Goal: Task Accomplishment & Management: Contribute content

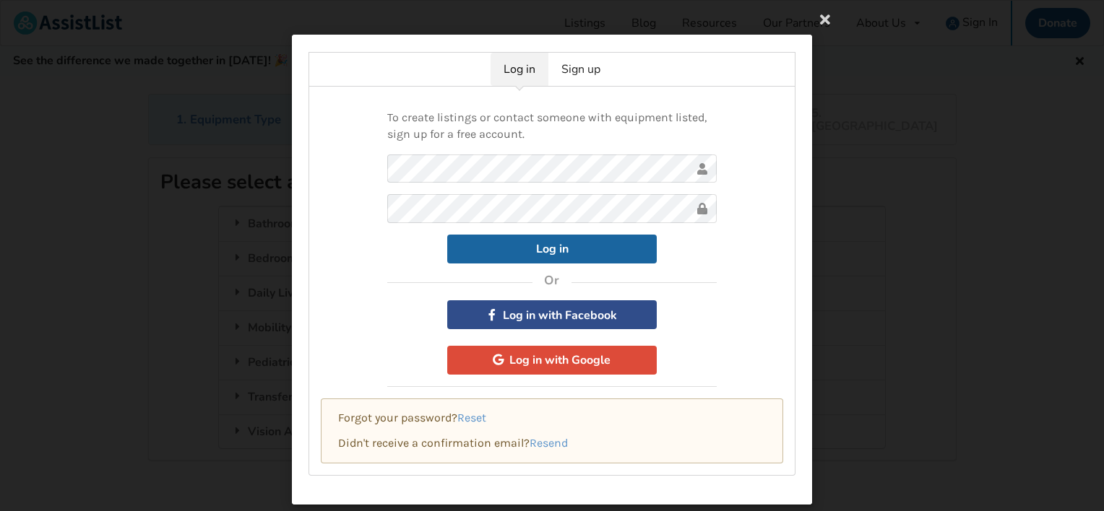
click at [558, 315] on button "Log in with Facebook" at bounding box center [551, 315] width 209 height 29
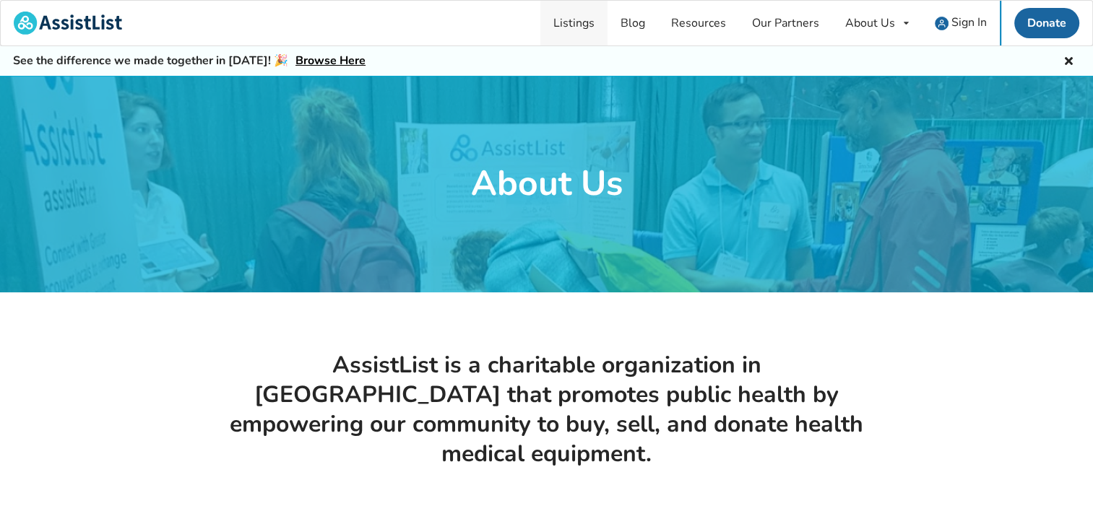
click at [581, 20] on link "Listings" at bounding box center [573, 23] width 67 height 45
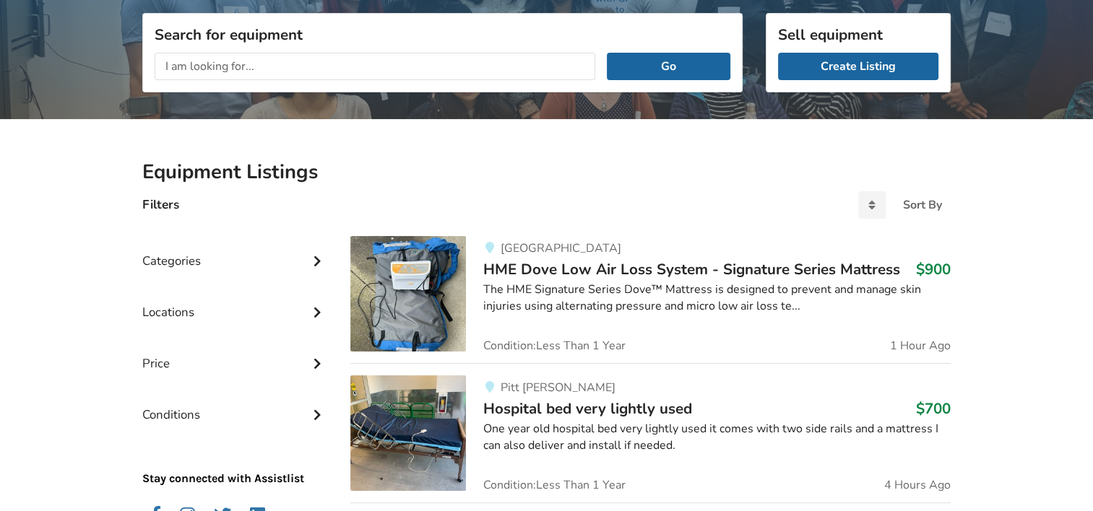
scroll to position [188, 0]
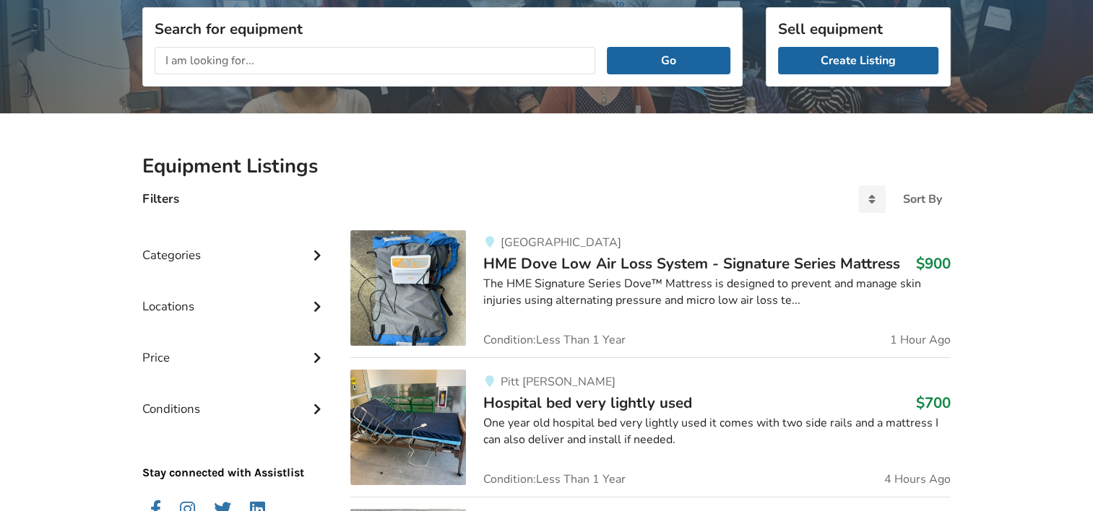
click at [317, 255] on icon at bounding box center [317, 254] width 14 height 12
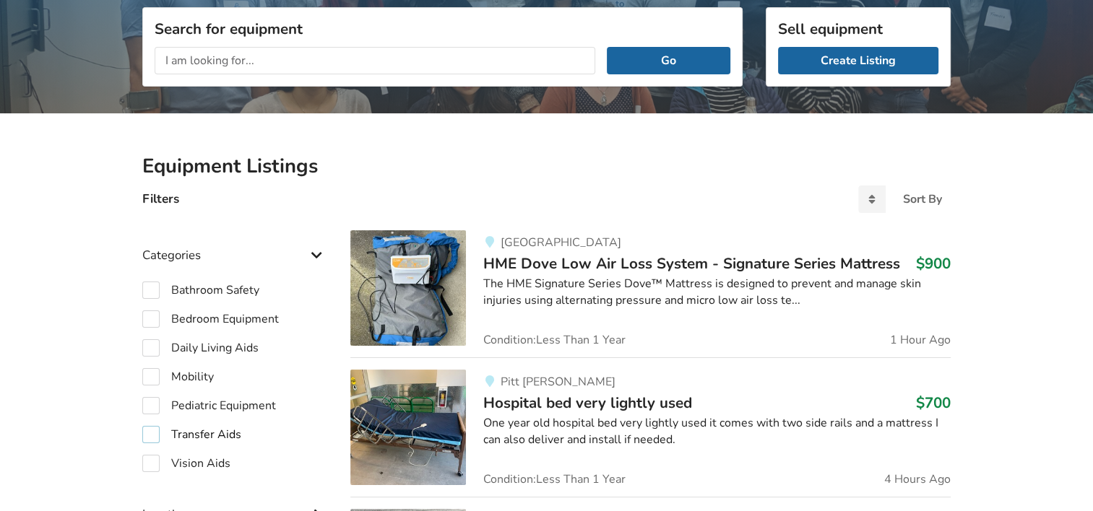
click at [212, 434] on label "Transfer Aids" at bounding box center [191, 434] width 99 height 17
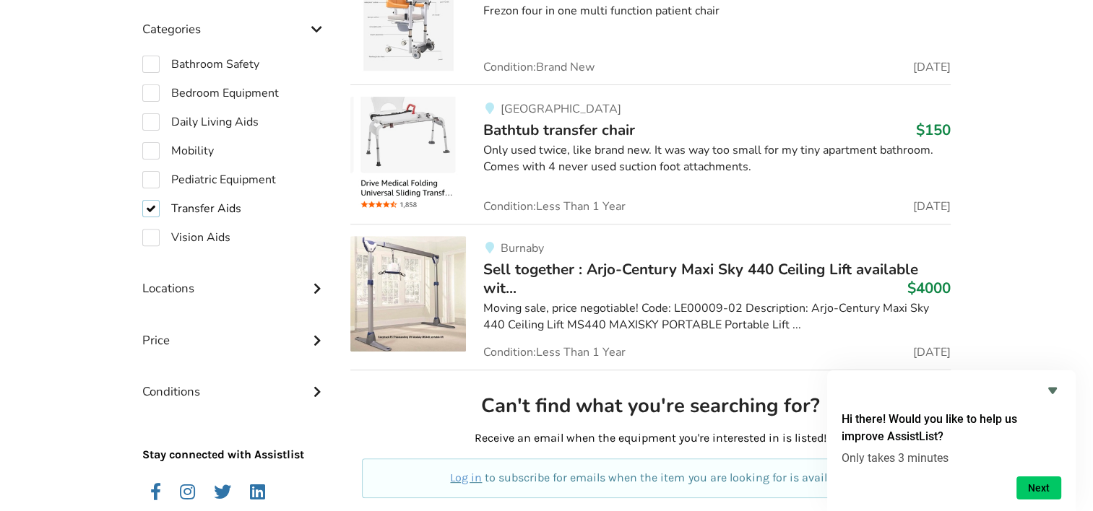
scroll to position [460, 0]
click at [151, 212] on label "Transfer Aids" at bounding box center [191, 209] width 99 height 17
checkbox input "false"
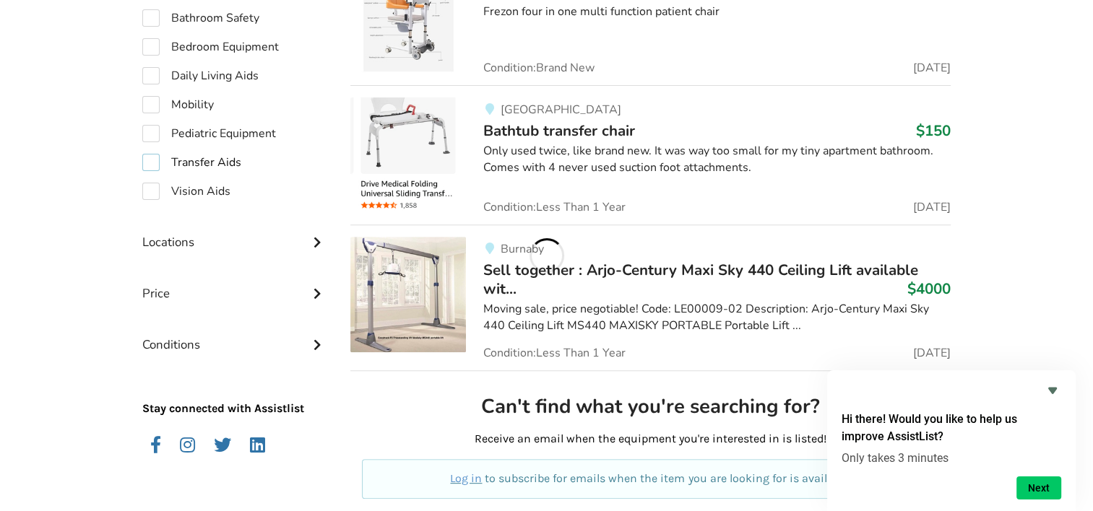
scroll to position [413, 0]
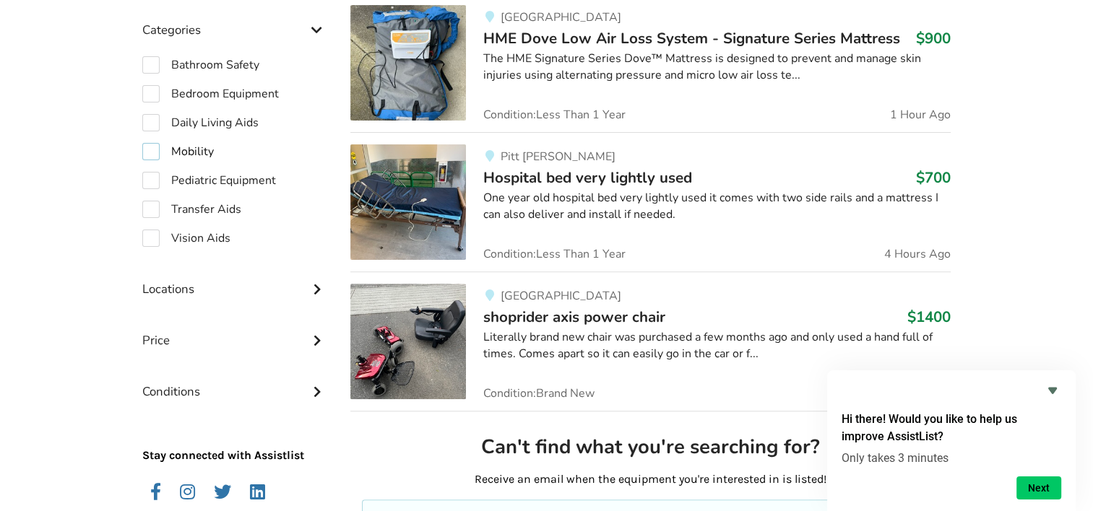
click at [153, 149] on label "Mobility" at bounding box center [178, 151] width 72 height 17
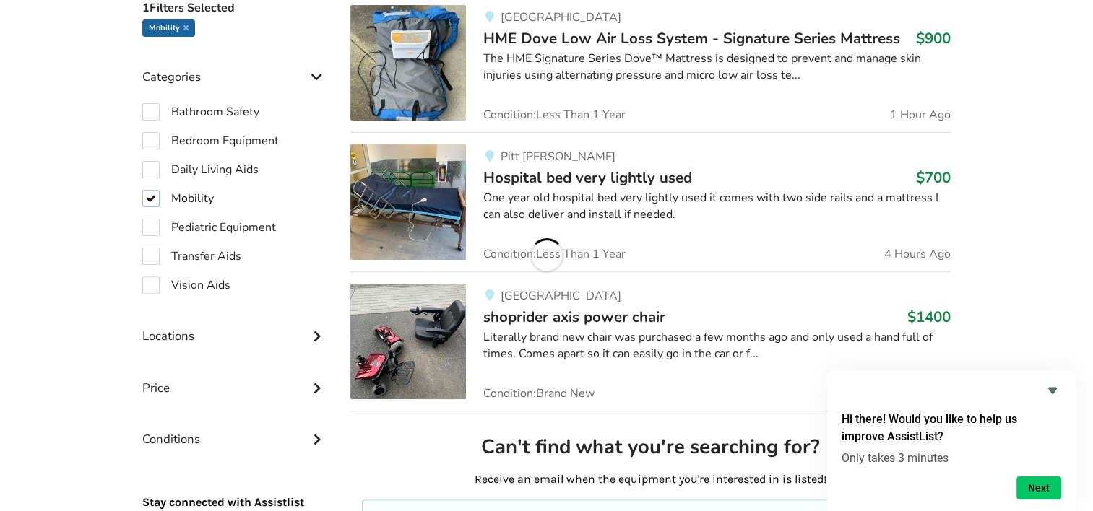
checkbox input "true"
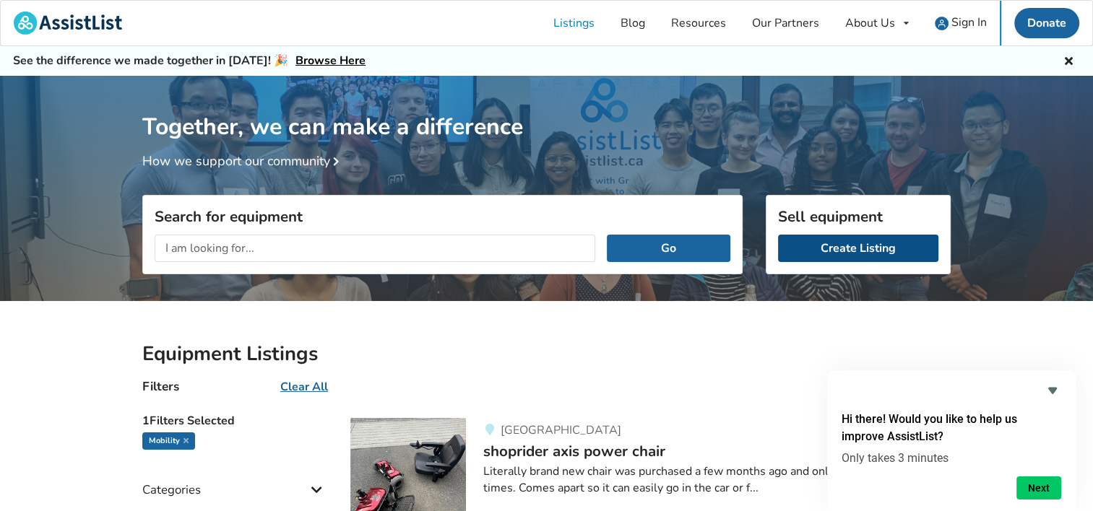
click at [848, 251] on link "Create Listing" at bounding box center [858, 248] width 160 height 27
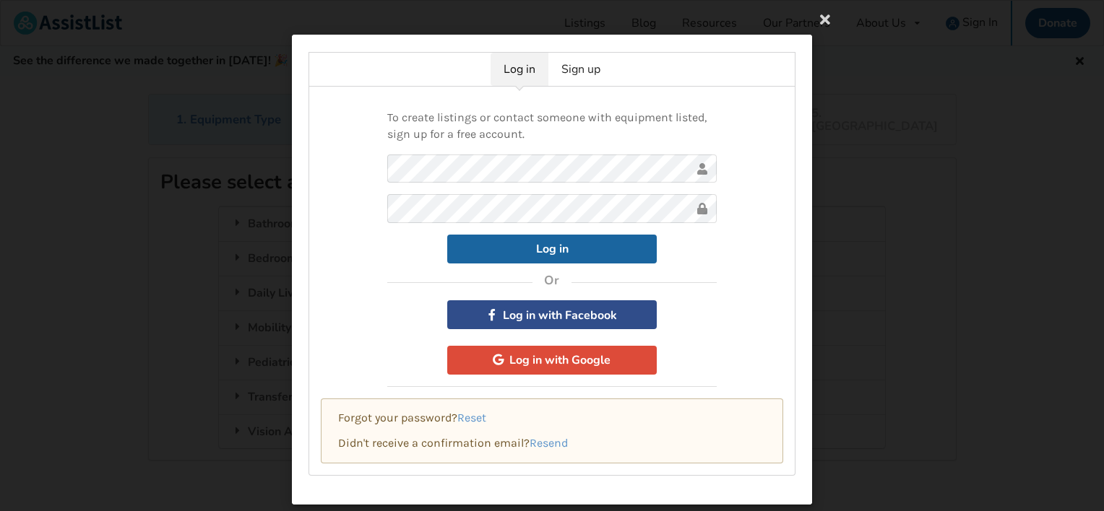
click at [535, 317] on button "Log in with Facebook" at bounding box center [551, 315] width 209 height 29
click at [575, 66] on link "Sign up" at bounding box center [580, 69] width 65 height 33
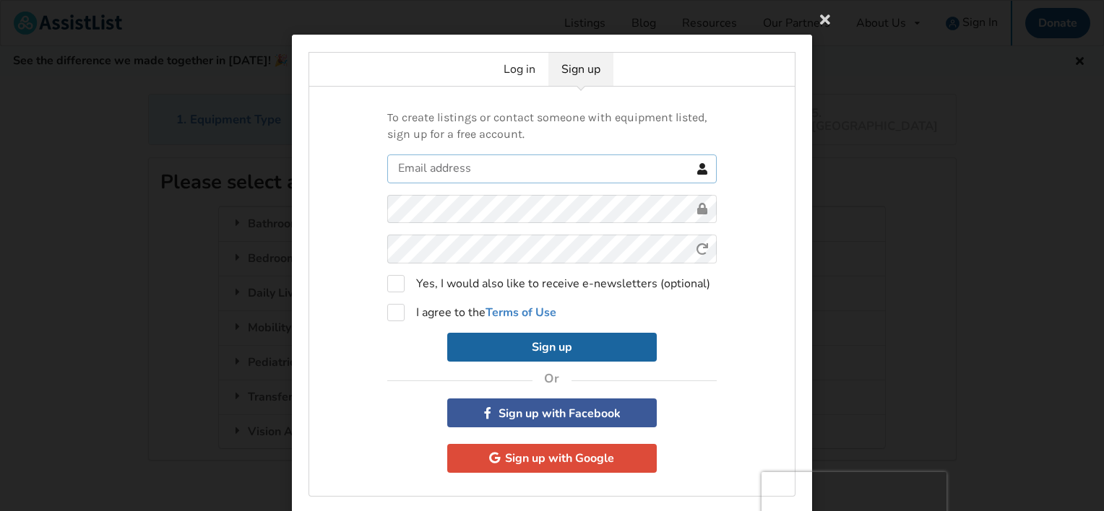
click at [431, 173] on input "text" at bounding box center [551, 169] width 329 height 29
type input "paula1@shaw.ca"
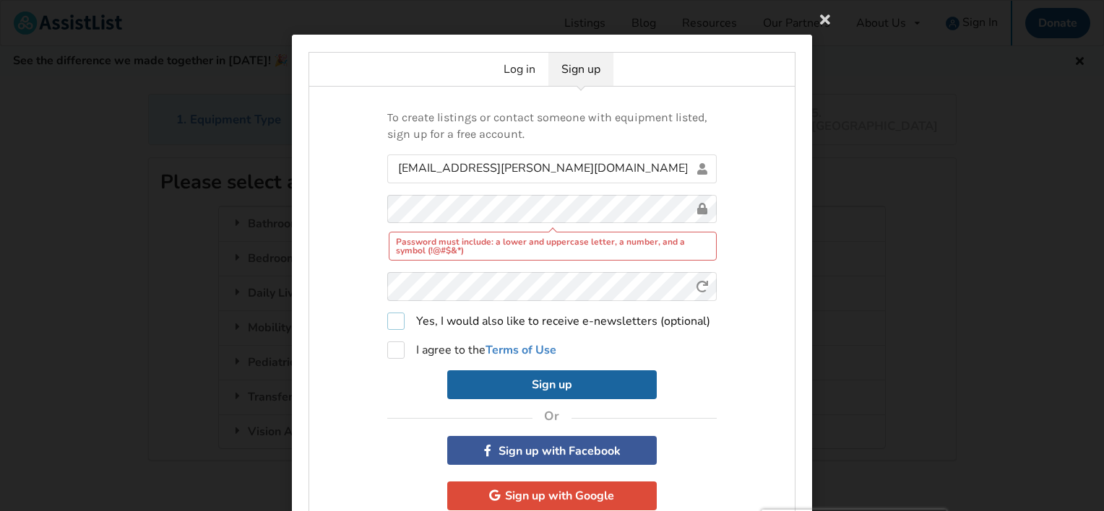
click at [389, 325] on label "Yes, I would also like to receive e-newsletters (optional)" at bounding box center [548, 321] width 323 height 17
checkbox input "false"
click at [392, 354] on label "I agree to the Terms of Use" at bounding box center [471, 350] width 169 height 17
checkbox input "true"
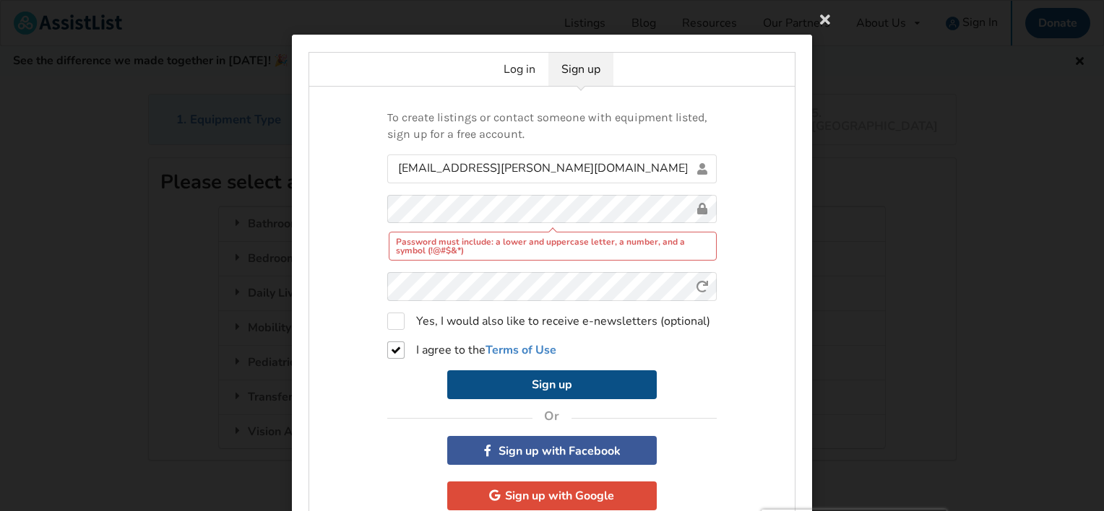
click at [540, 376] on button "Sign up" at bounding box center [551, 385] width 209 height 29
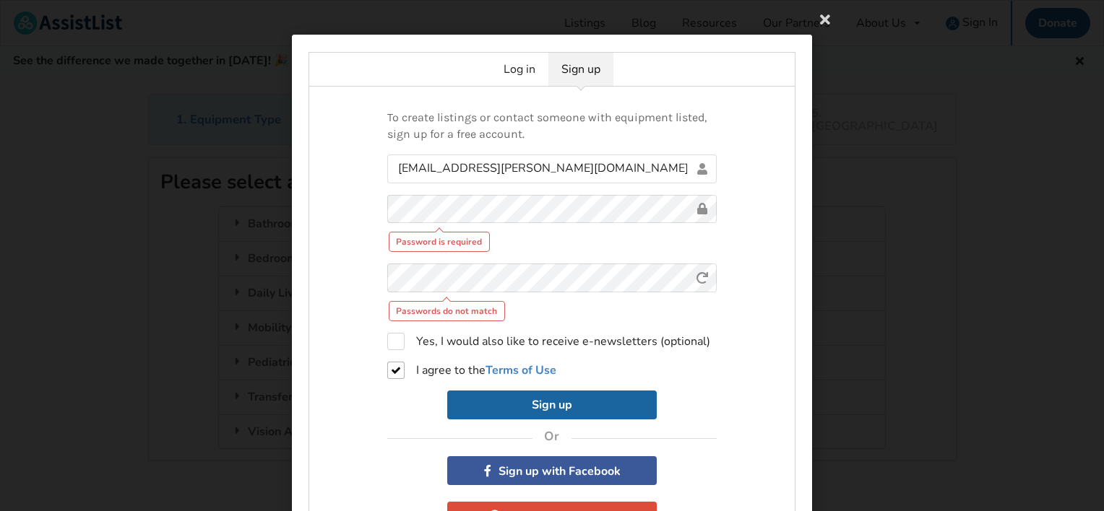
click at [482, 283] on div "Log in Sign up To create listings or contact someone with equipment listed, sig…" at bounding box center [552, 255] width 1104 height 511
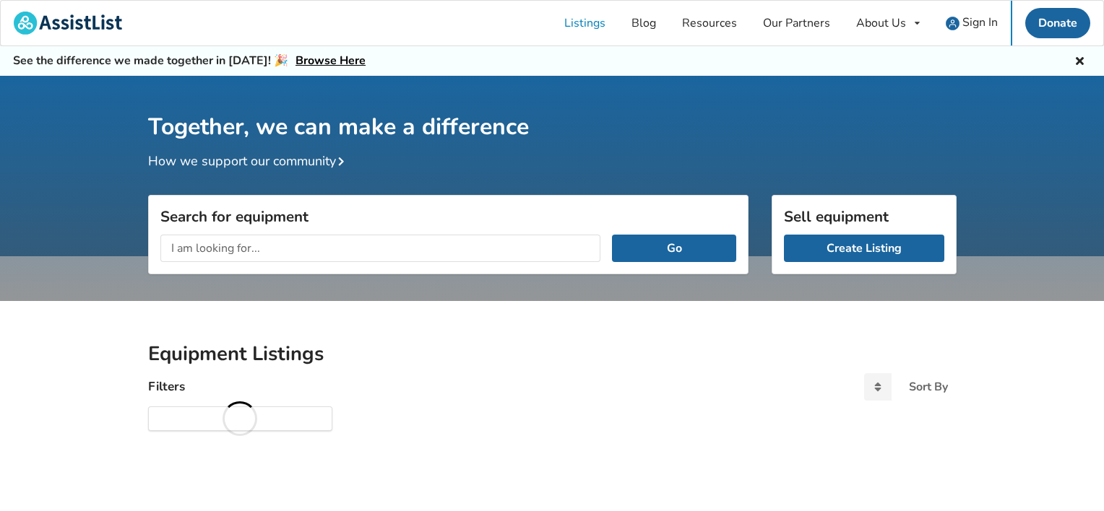
drag, startPoint x: 259, startPoint y: 290, endPoint x: 373, endPoint y: 290, distance: 113.4
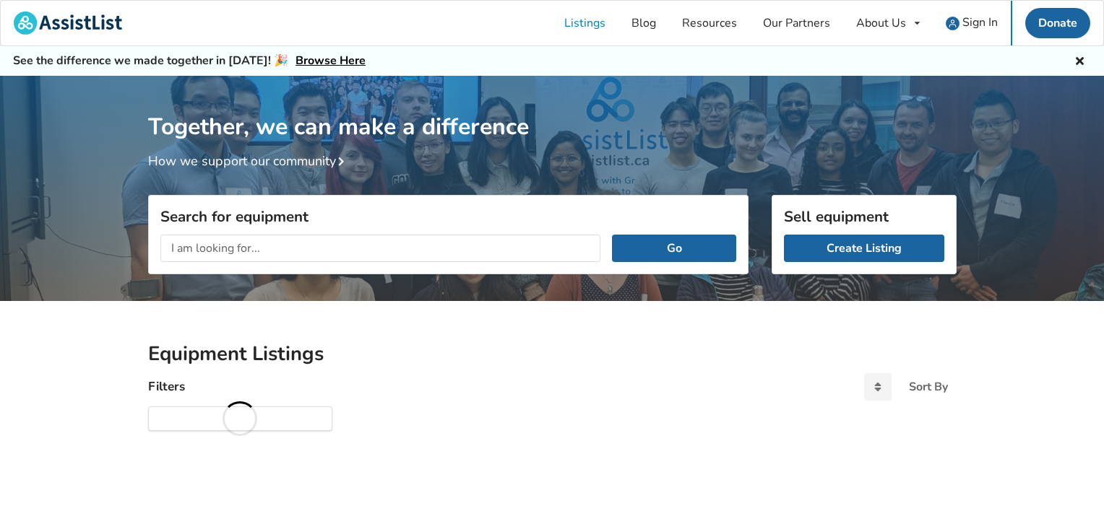
click at [482, 283] on div "Search for equipment Go" at bounding box center [448, 295] width 600 height 79
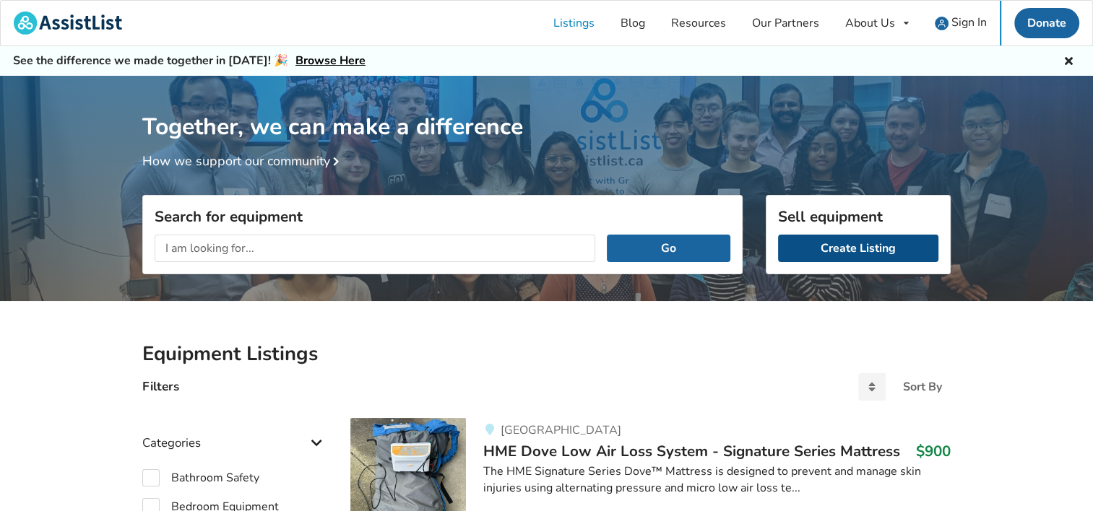
click at [855, 247] on link "Create Listing" at bounding box center [858, 248] width 160 height 27
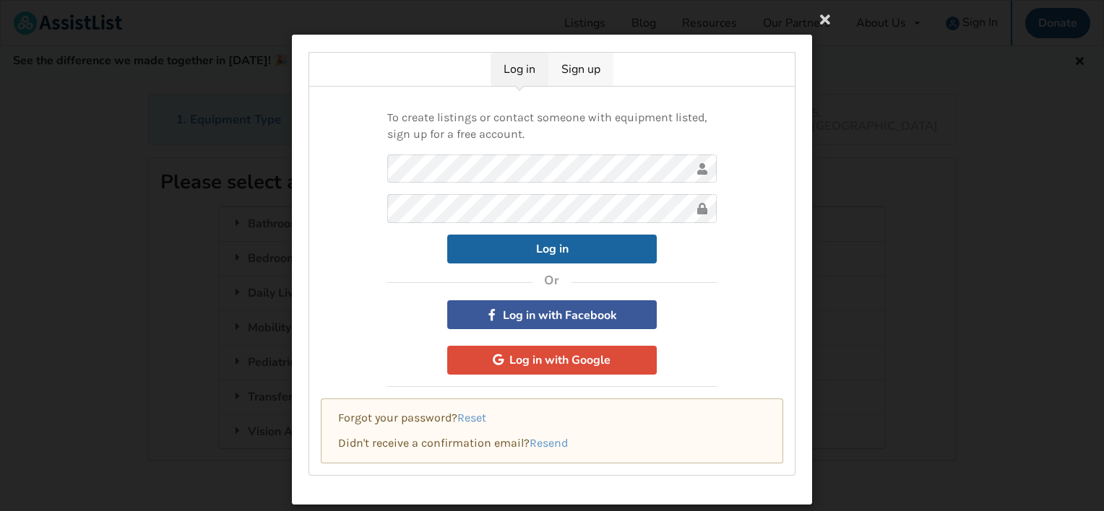
click at [576, 64] on link "Sign up" at bounding box center [580, 69] width 65 height 33
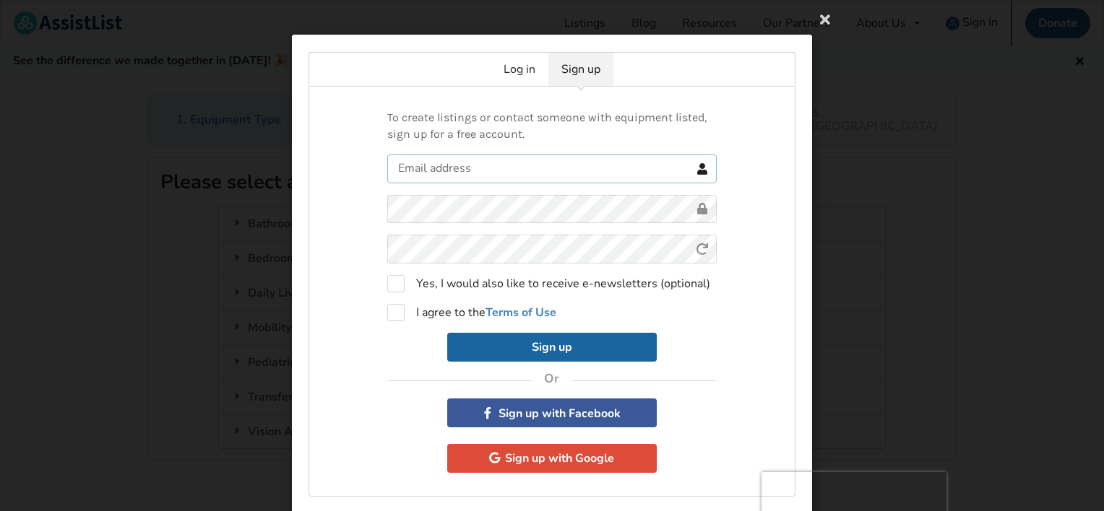
click at [438, 174] on input "text" at bounding box center [551, 169] width 329 height 29
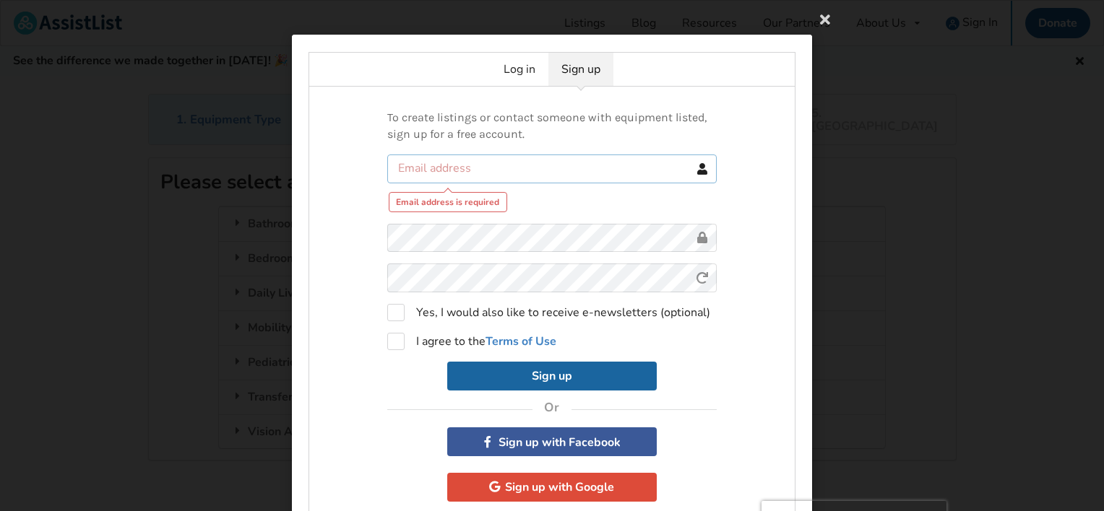
click at [437, 162] on input "text" at bounding box center [551, 169] width 329 height 29
type input "paula1@shaw.ca"
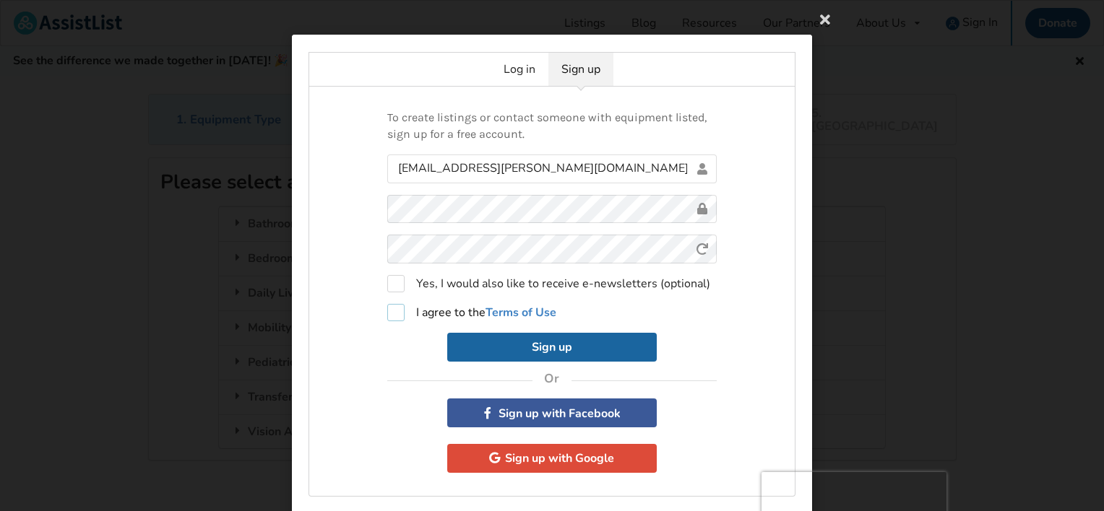
click at [396, 313] on label "I agree to the Terms of Use" at bounding box center [471, 312] width 169 height 17
checkbox input "true"
click at [549, 345] on button "Sign up" at bounding box center [551, 347] width 209 height 29
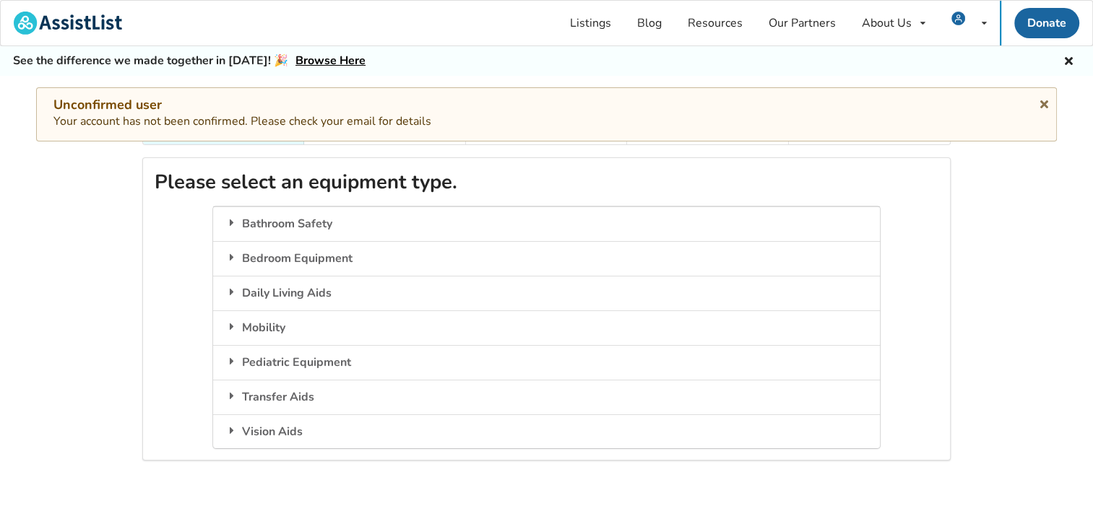
click at [337, 61] on link "Browse Here" at bounding box center [330, 61] width 70 height 16
click at [977, 22] on div "My Listings Notifications Account Settings Log Out" at bounding box center [968, 23] width 61 height 45
click at [590, 19] on link "Listings" at bounding box center [590, 23] width 67 height 45
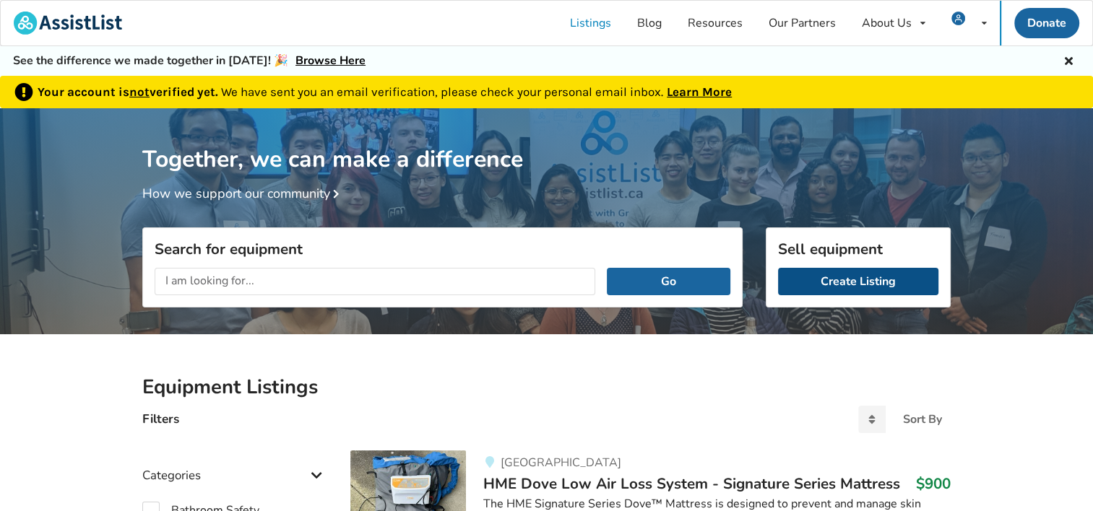
click at [837, 275] on link "Create Listing" at bounding box center [858, 281] width 160 height 27
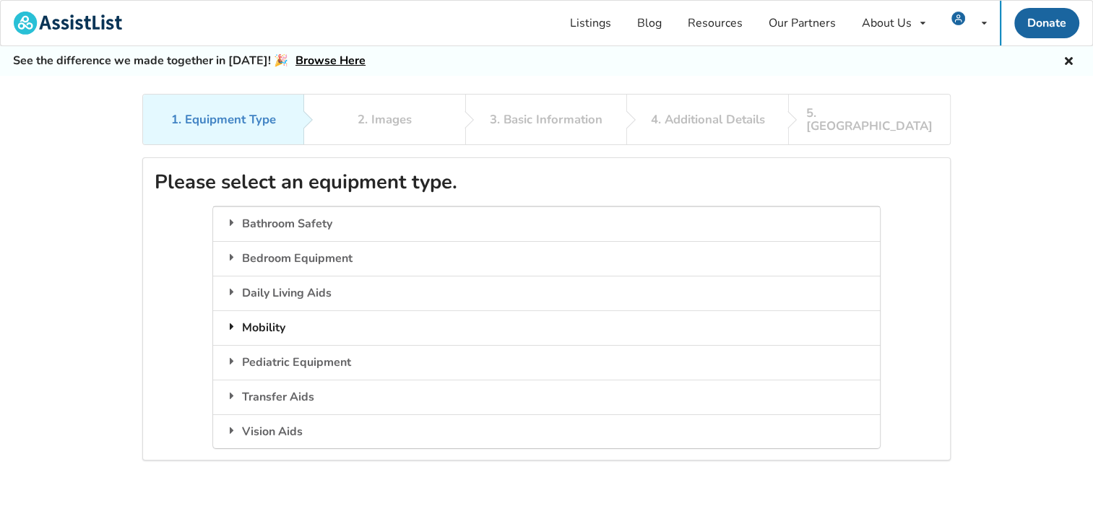
click at [276, 311] on div "Mobility" at bounding box center [546, 328] width 666 height 35
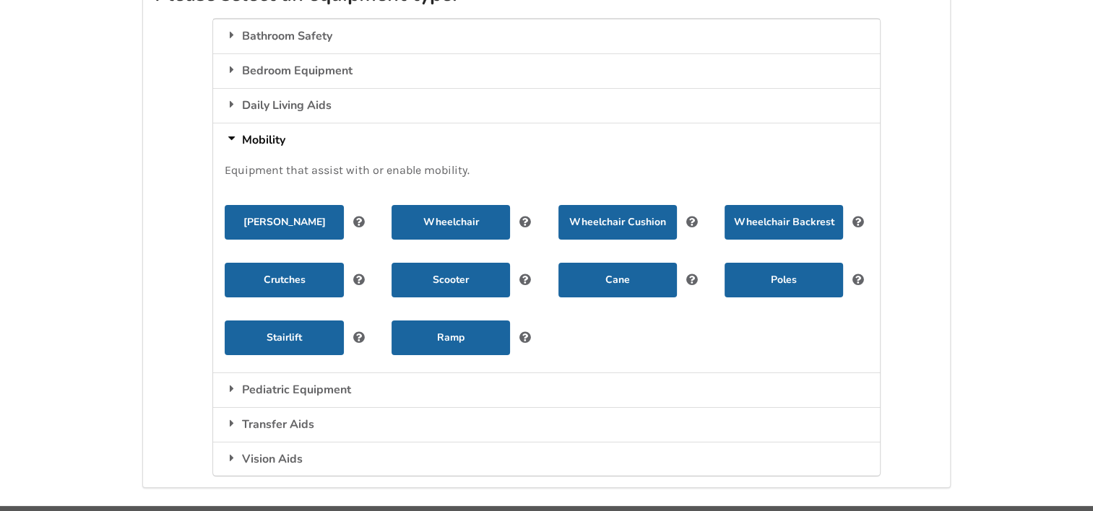
scroll to position [211, 0]
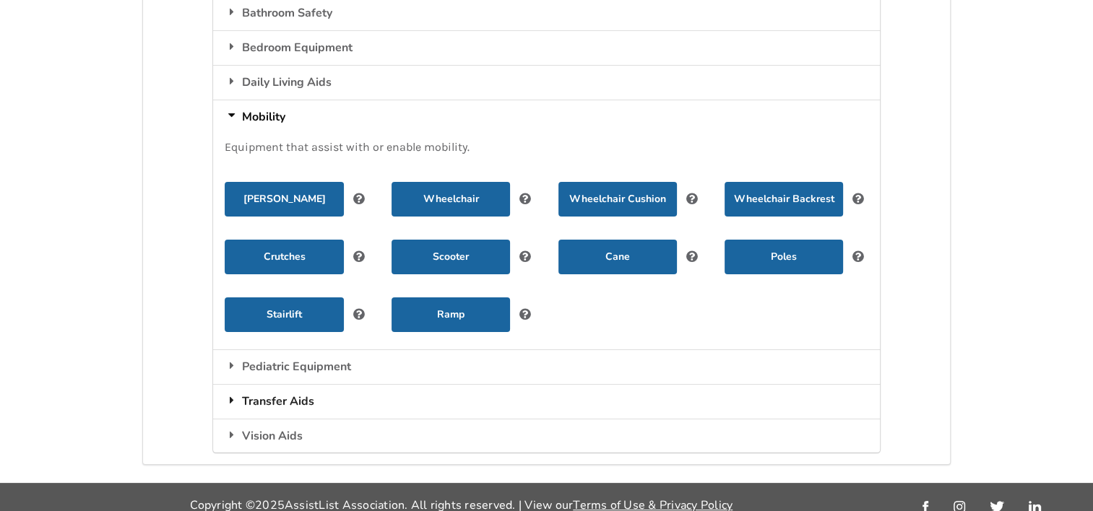
click at [252, 384] on div "Transfer Aids" at bounding box center [546, 401] width 666 height 35
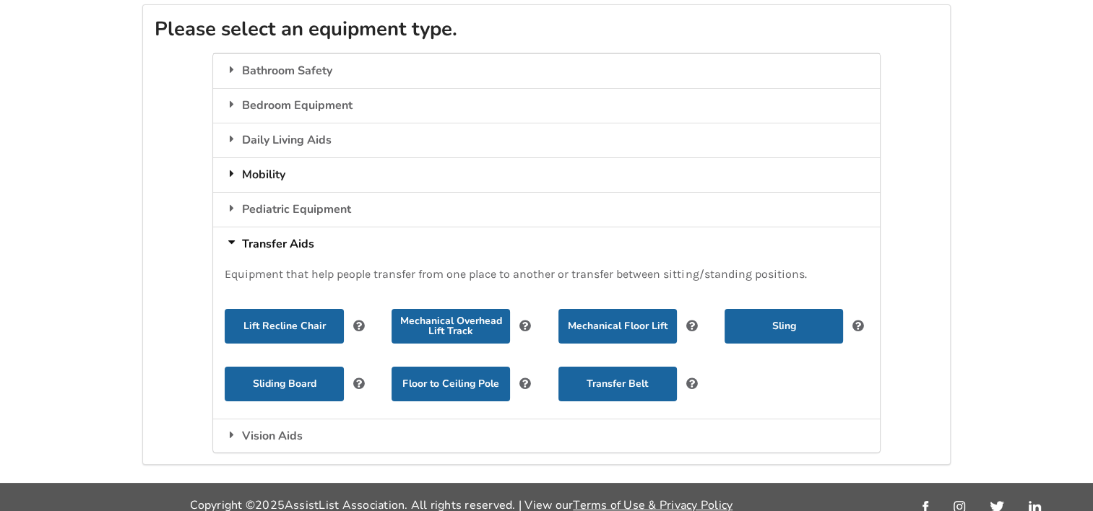
click at [262, 160] on div "Mobility" at bounding box center [546, 174] width 666 height 35
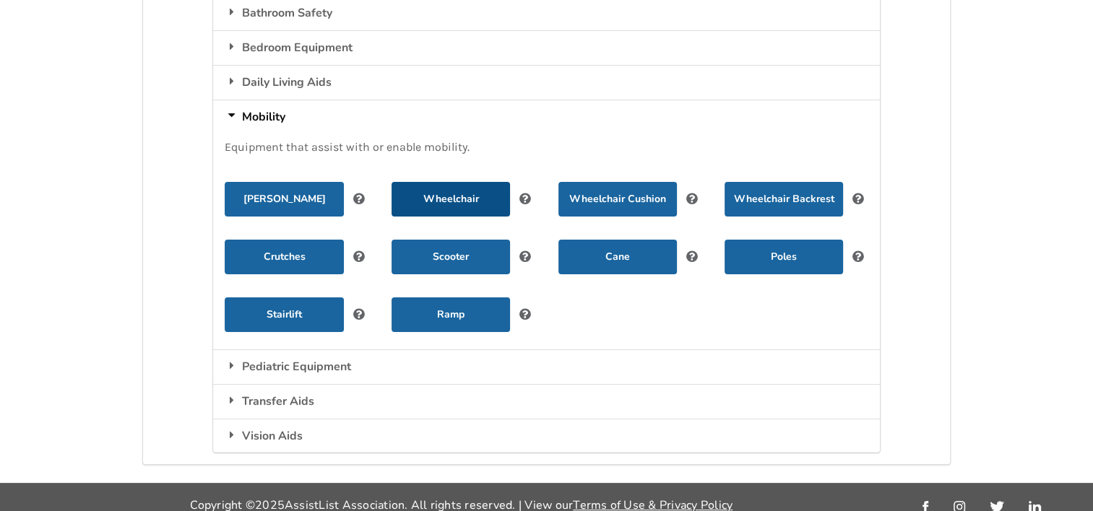
click at [471, 189] on button "Wheelchair" at bounding box center [451, 199] width 118 height 35
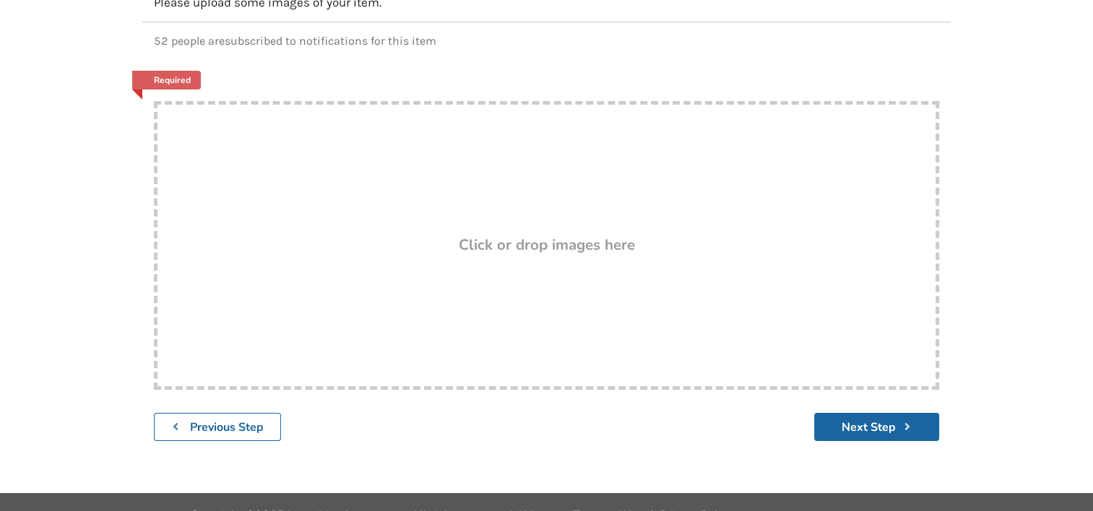
click at [453, 217] on div "Drop here! Click or drop images here" at bounding box center [546, 245] width 785 height 289
type input "C:\fakepath\WC!.jpg"
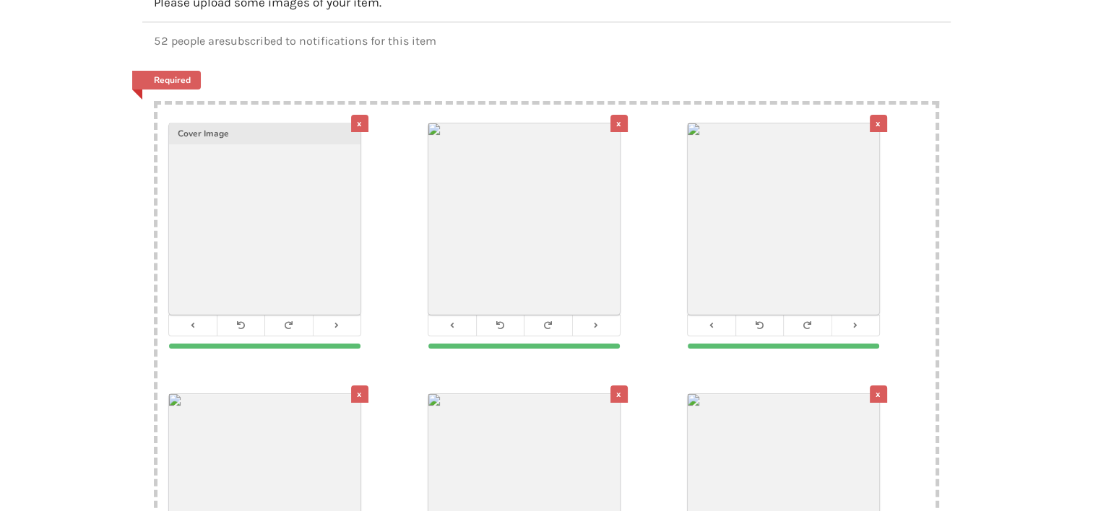
click at [358, 115] on div "x" at bounding box center [359, 123] width 17 height 17
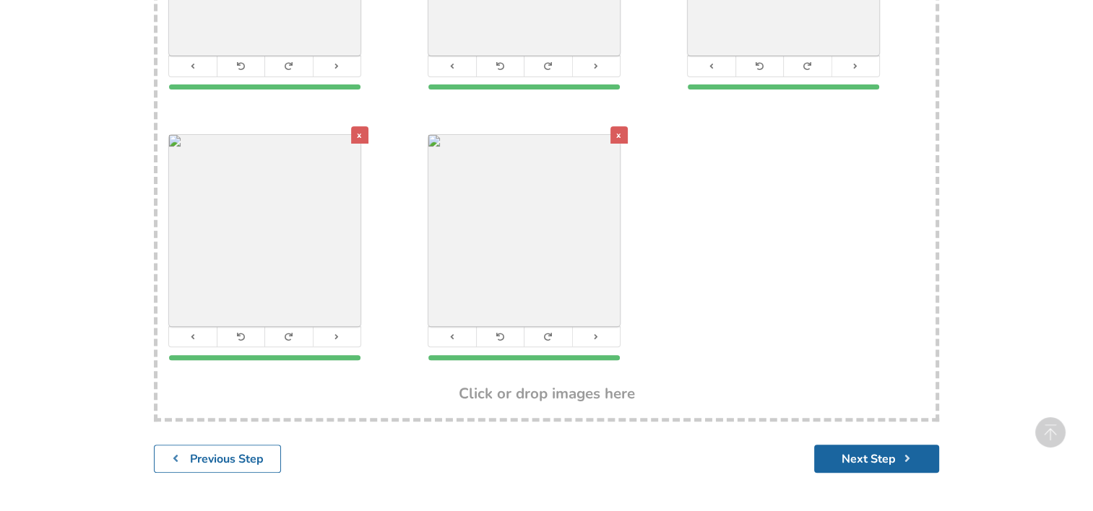
scroll to position [513, 0]
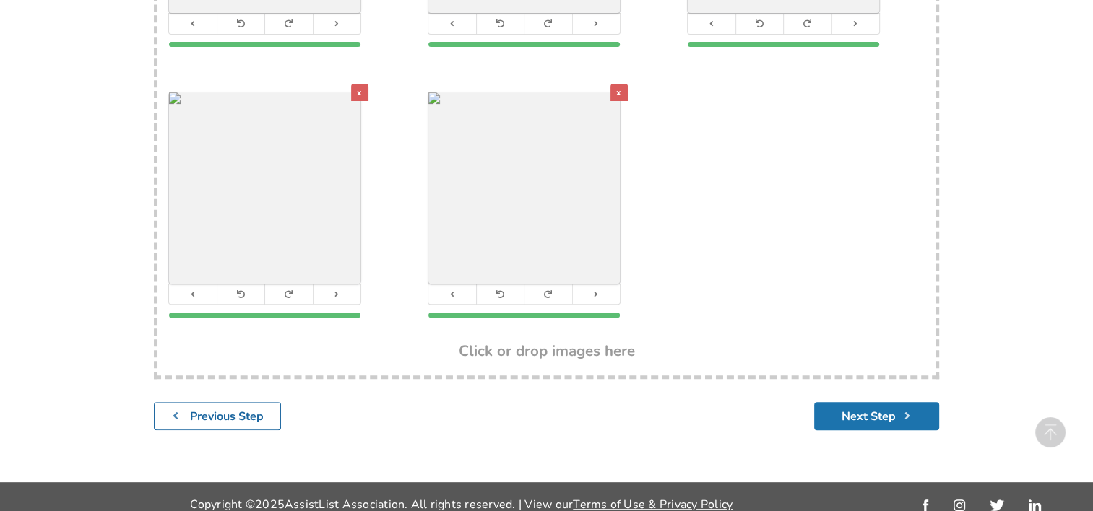
click at [870, 402] on button "Next Step" at bounding box center [876, 416] width 125 height 28
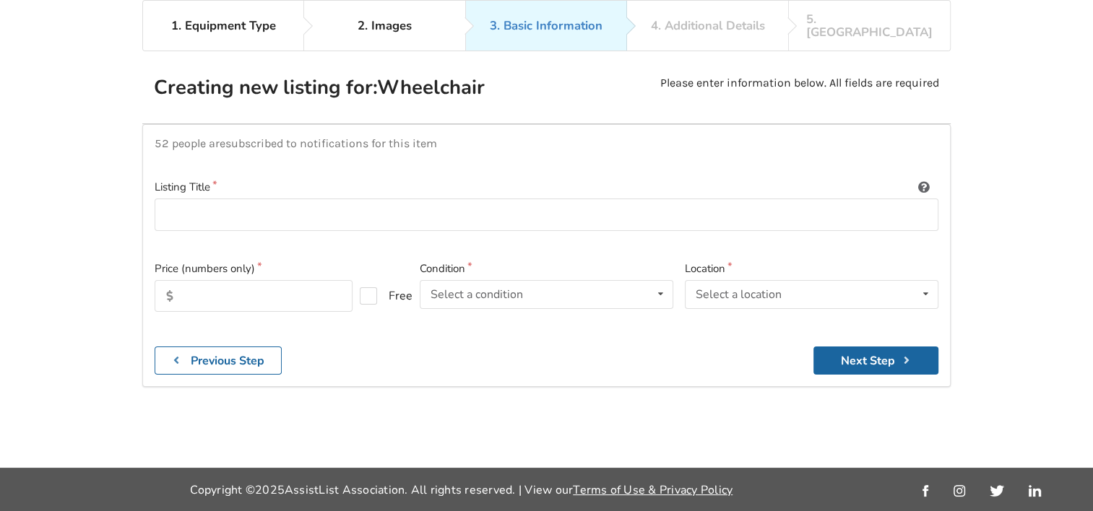
scroll to position [93, 0]
click at [217, 206] on input at bounding box center [547, 215] width 784 height 33
type input "Airgo Premium Lightweight Transport Chair"
click at [224, 284] on input "text" at bounding box center [254, 297] width 198 height 32
type input "200"
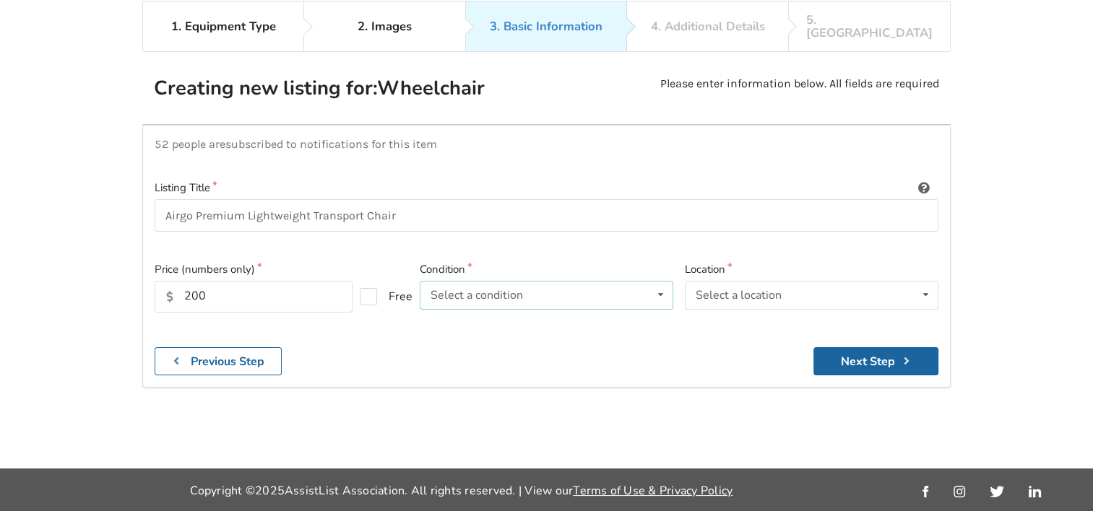
click at [660, 282] on icon at bounding box center [660, 295] width 21 height 27
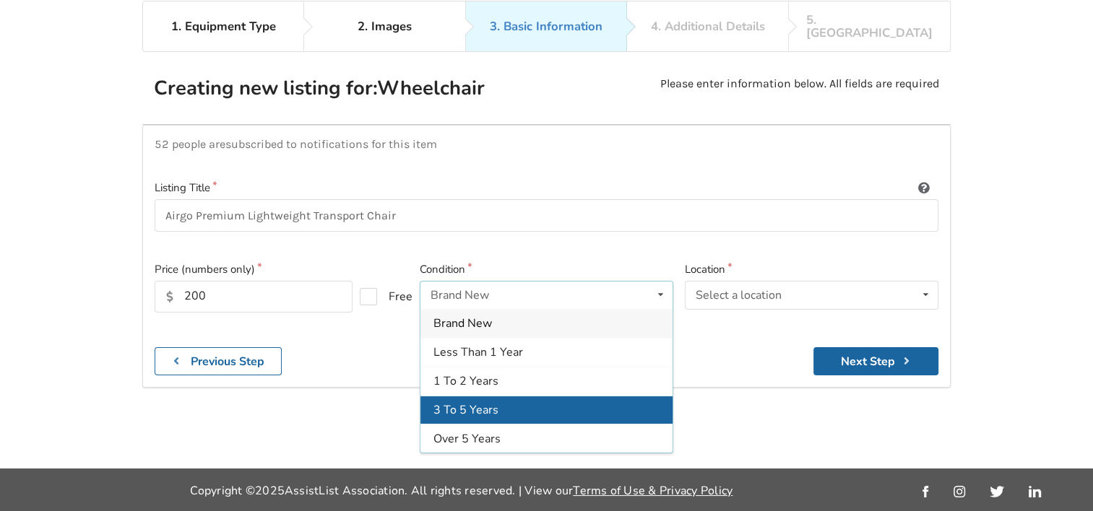
click at [492, 402] on span "3 To 5 Years" at bounding box center [465, 410] width 65 height 16
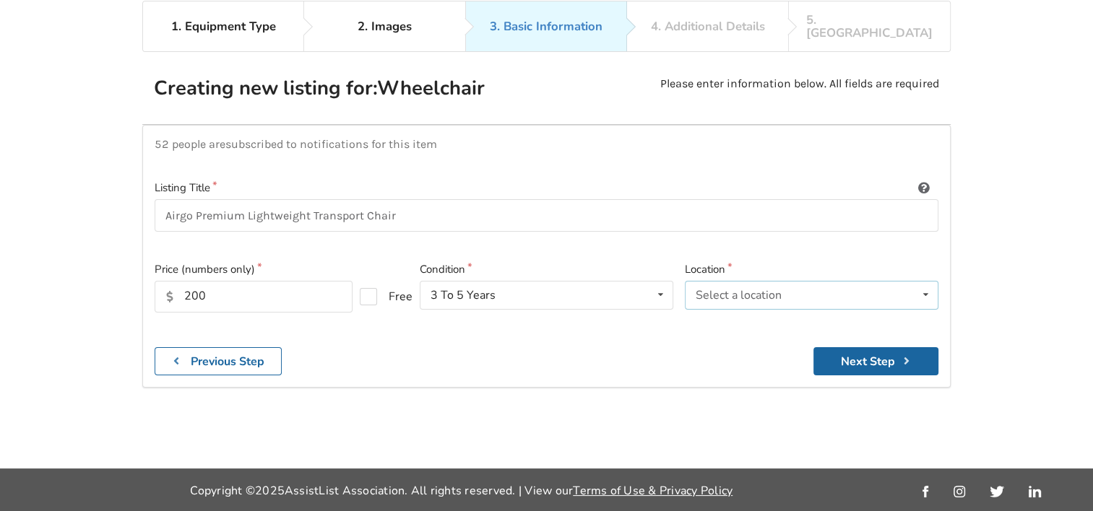
click at [922, 282] on icon at bounding box center [925, 295] width 21 height 27
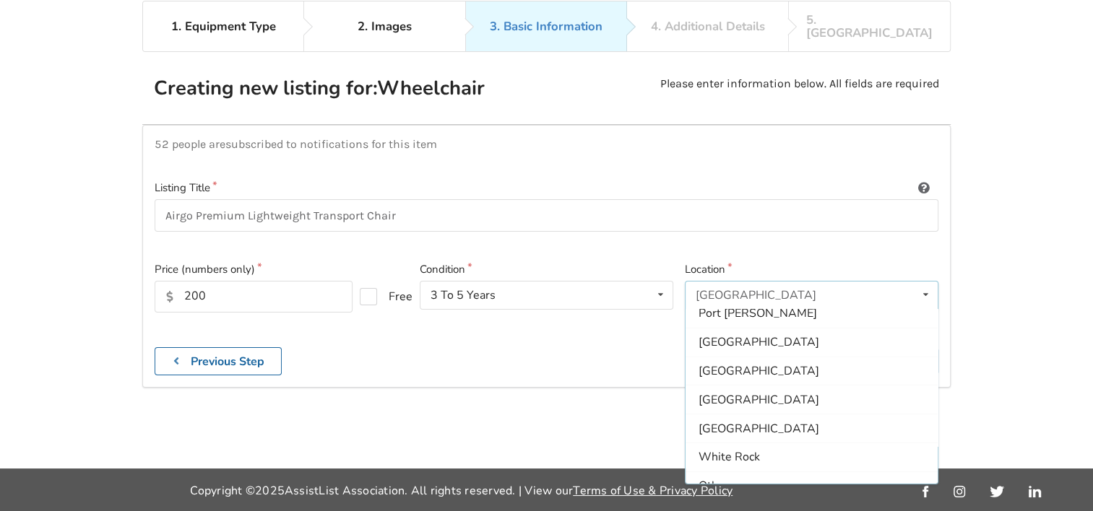
scroll to position [419, 0]
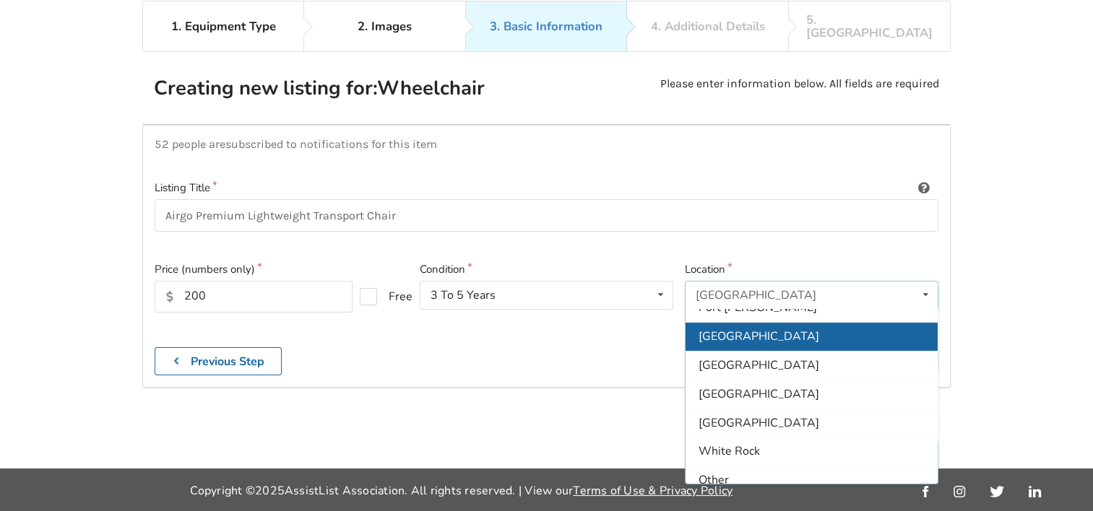
click at [766, 322] on div "Richmond" at bounding box center [812, 336] width 252 height 29
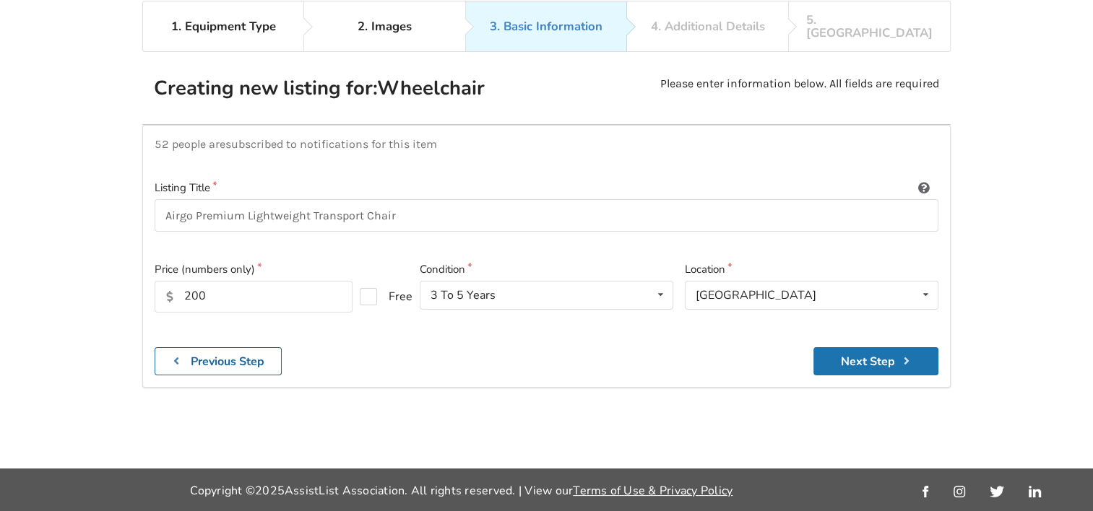
click at [886, 347] on button "Next Step" at bounding box center [875, 361] width 125 height 28
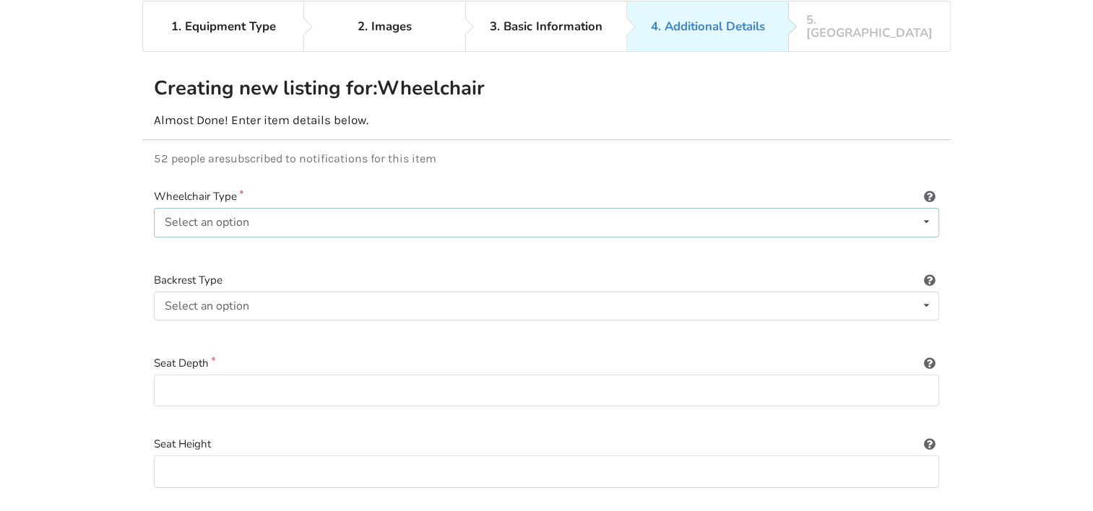
click at [927, 209] on icon at bounding box center [926, 222] width 21 height 27
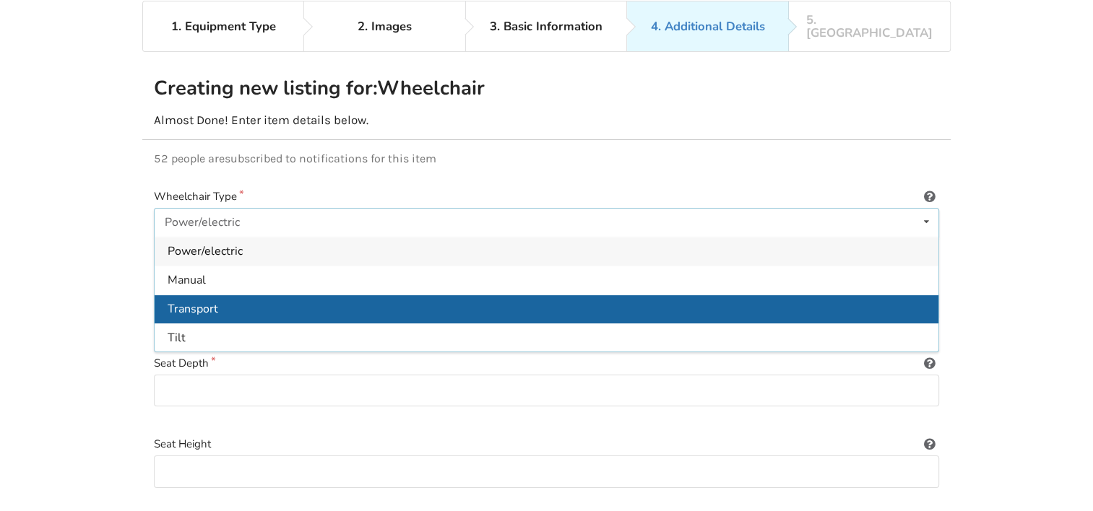
click at [242, 294] on div "Transport" at bounding box center [547, 308] width 784 height 29
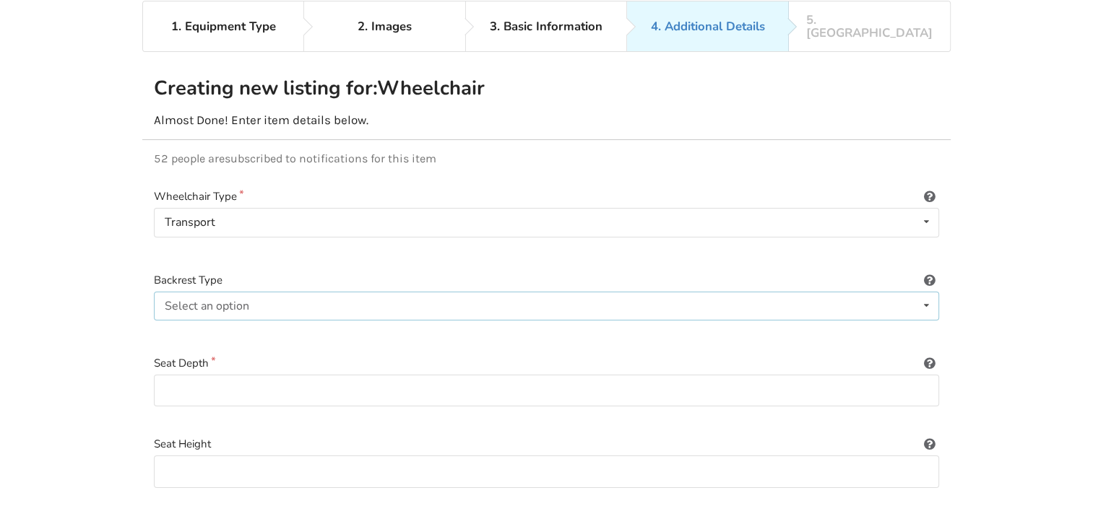
click at [295, 292] on div "Select an option Sling (standard upholstery) Hardshell (rigid) Tension-adjustab…" at bounding box center [546, 306] width 785 height 29
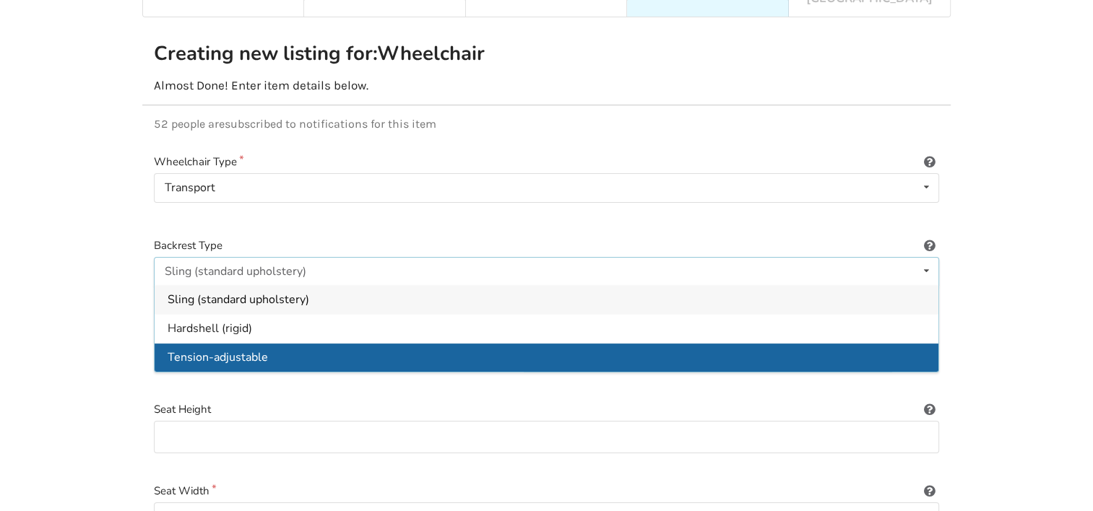
scroll to position [130, 0]
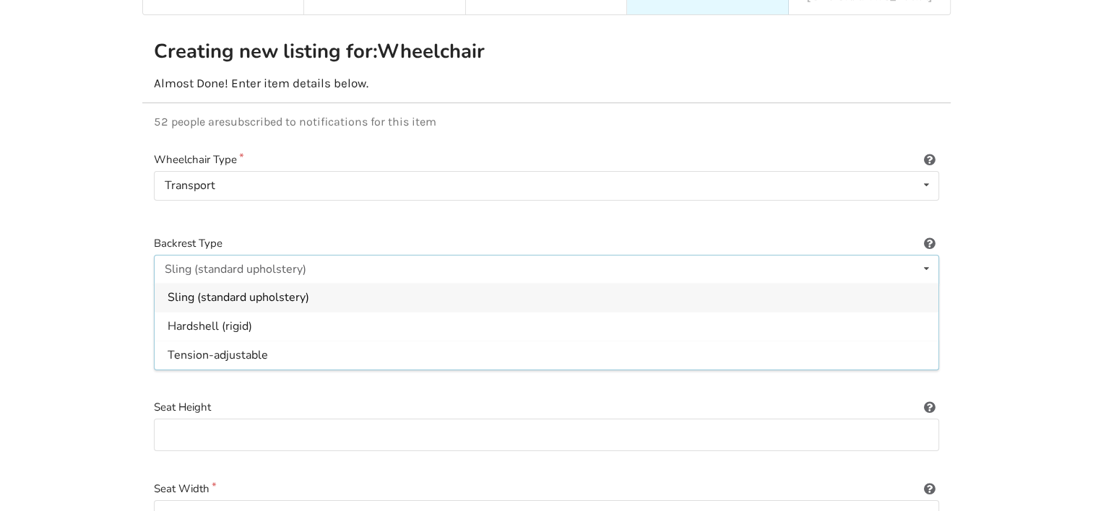
click at [264, 290] on span "Sling (standard upholstery)" at bounding box center [239, 298] width 142 height 16
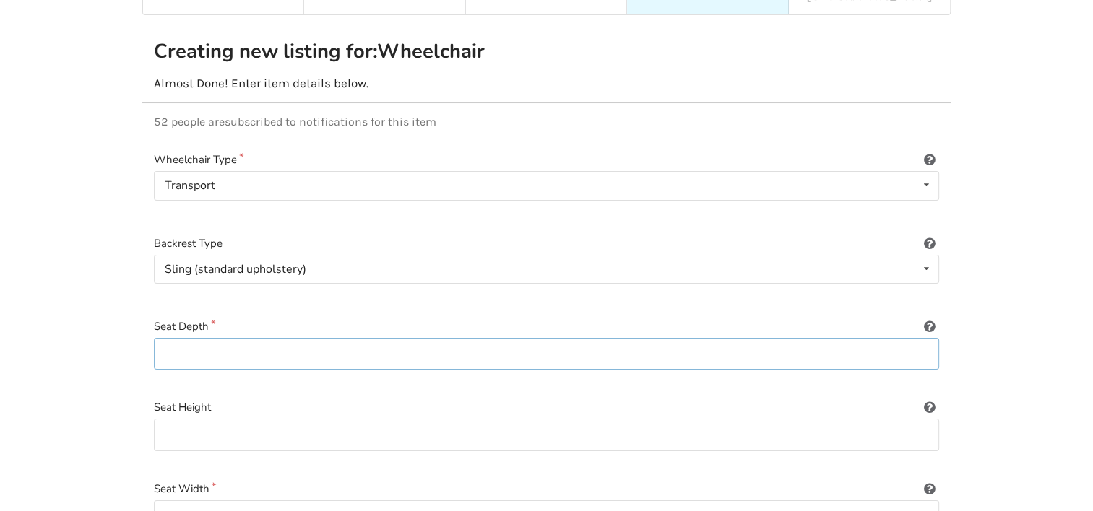
click at [927, 342] on input at bounding box center [546, 354] width 785 height 33
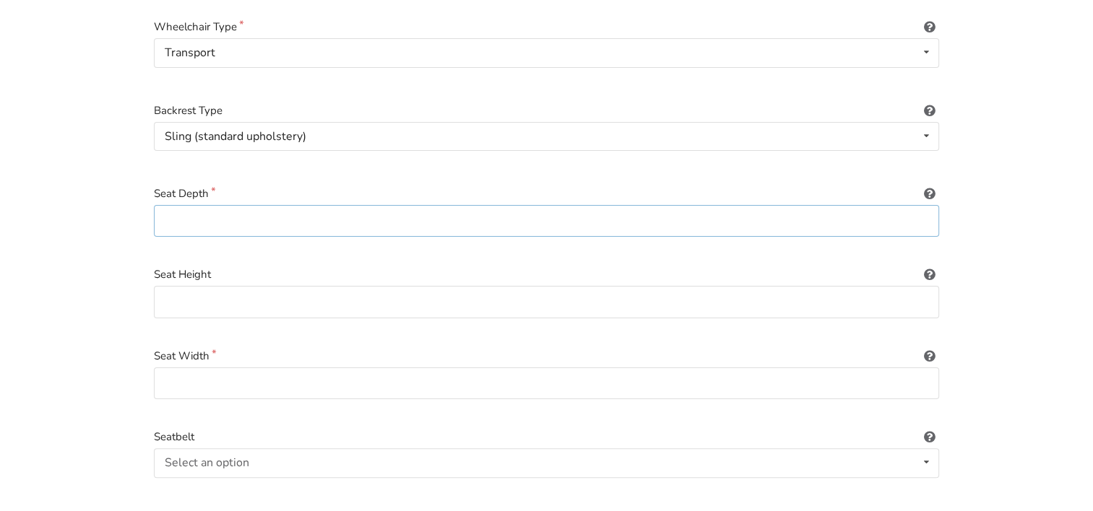
scroll to position [275, 0]
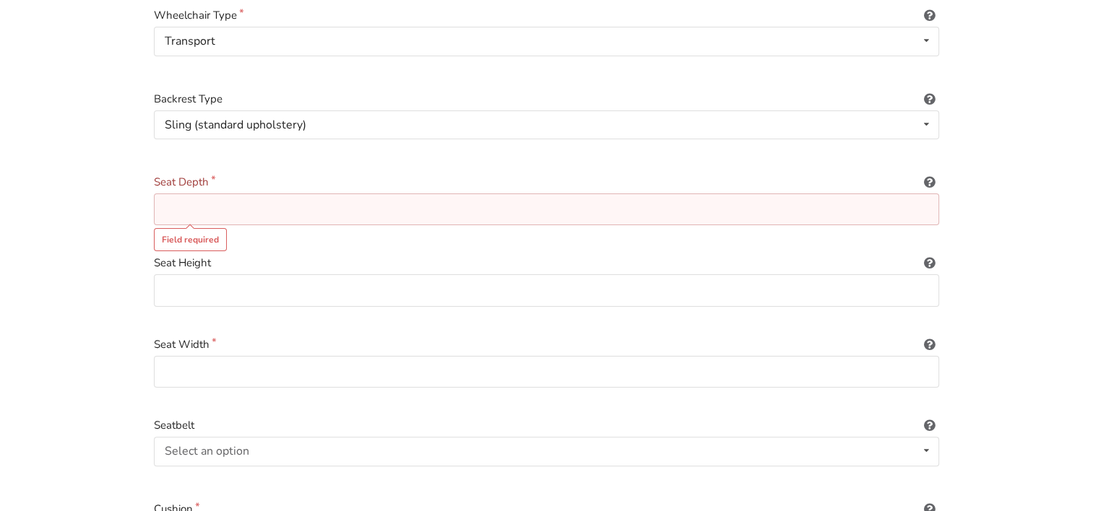
click at [202, 194] on input at bounding box center [546, 210] width 785 height 33
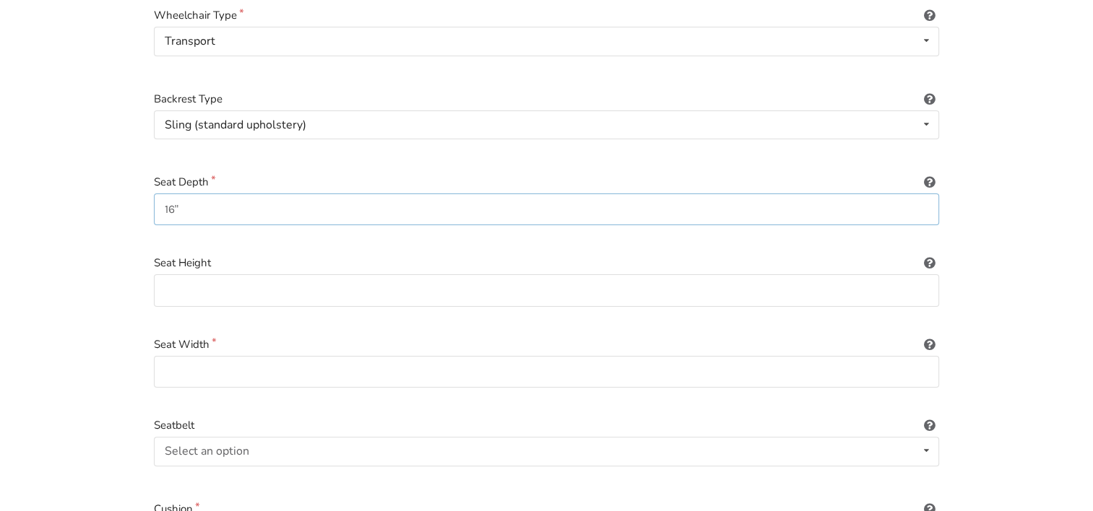
type input "16""
type input "19""
click at [176, 367] on input at bounding box center [546, 372] width 785 height 33
type input "19""
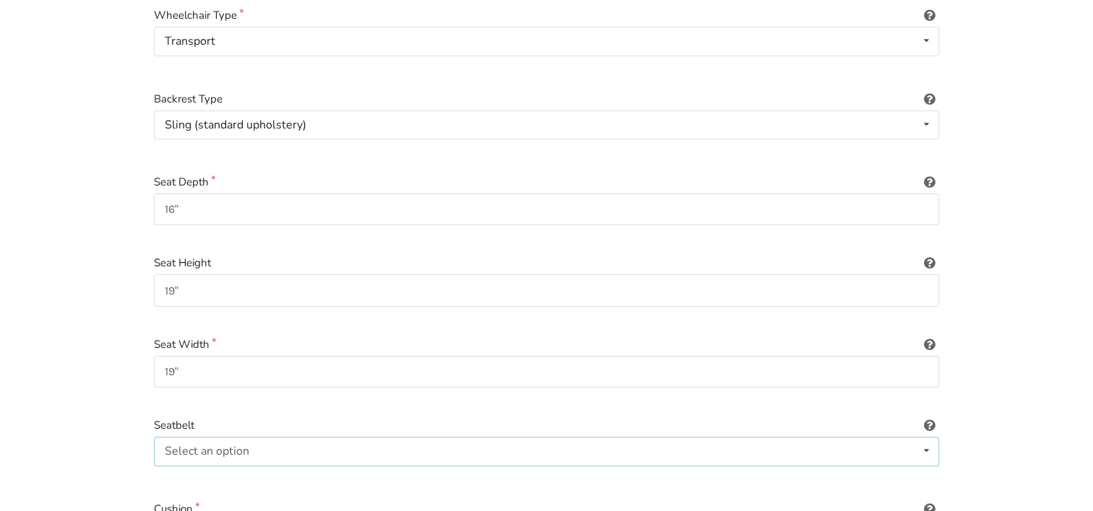
click at [925, 438] on icon at bounding box center [926, 451] width 21 height 27
click at [205, 472] on span "Included" at bounding box center [190, 480] width 44 height 16
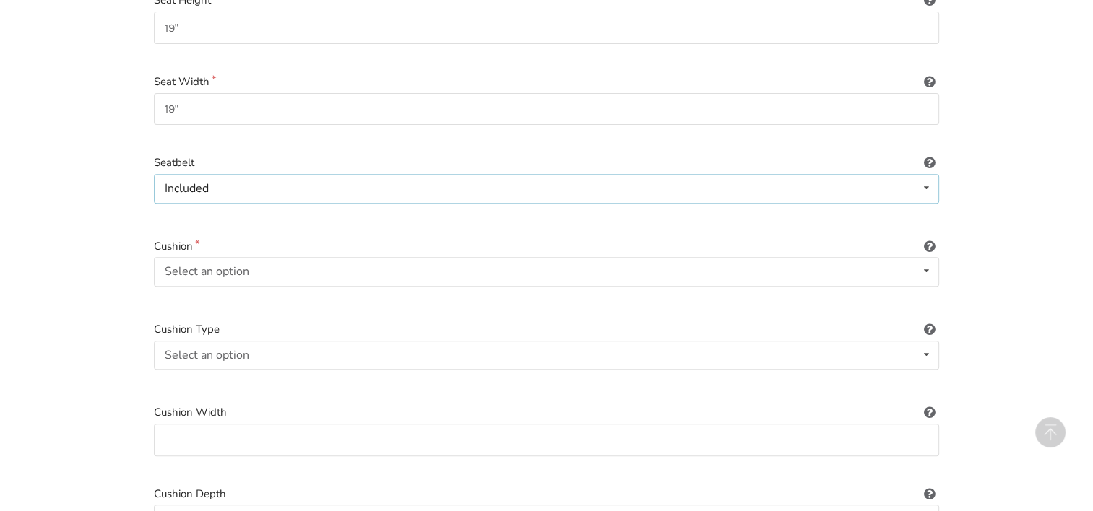
scroll to position [540, 0]
click at [925, 339] on icon at bounding box center [926, 352] width 21 height 27
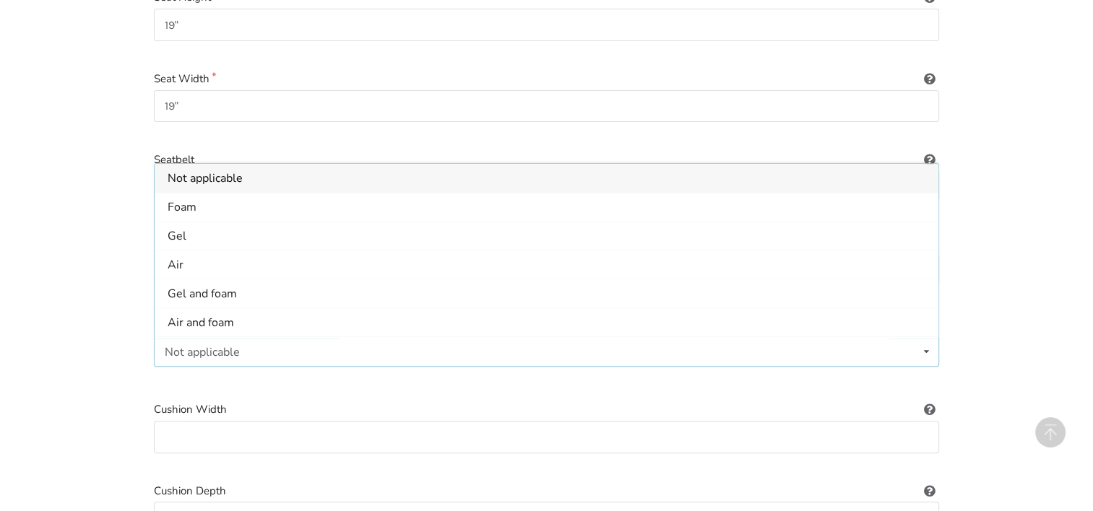
click at [262, 164] on div "Not applicable" at bounding box center [547, 178] width 784 height 29
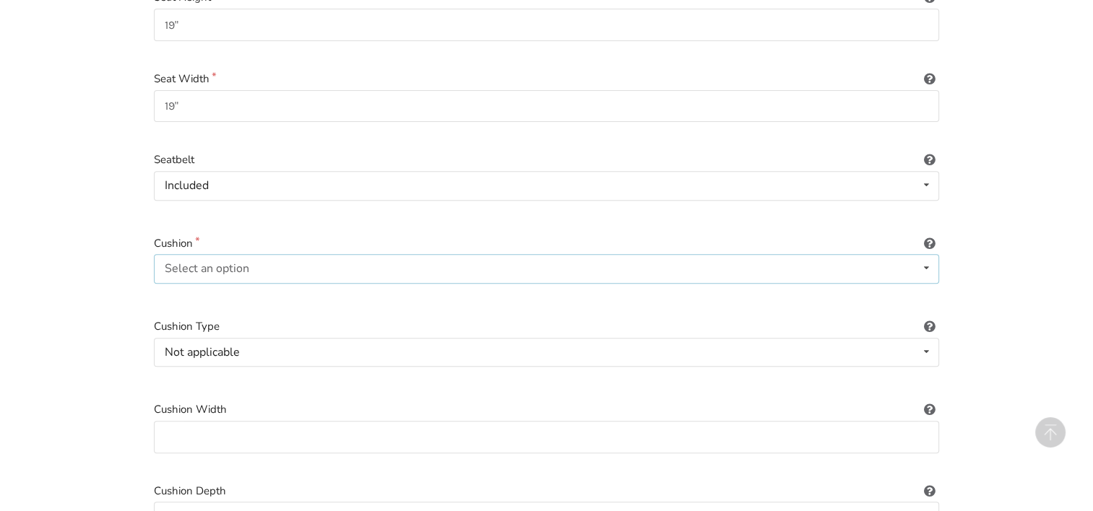
click at [925, 255] on icon at bounding box center [926, 268] width 21 height 27
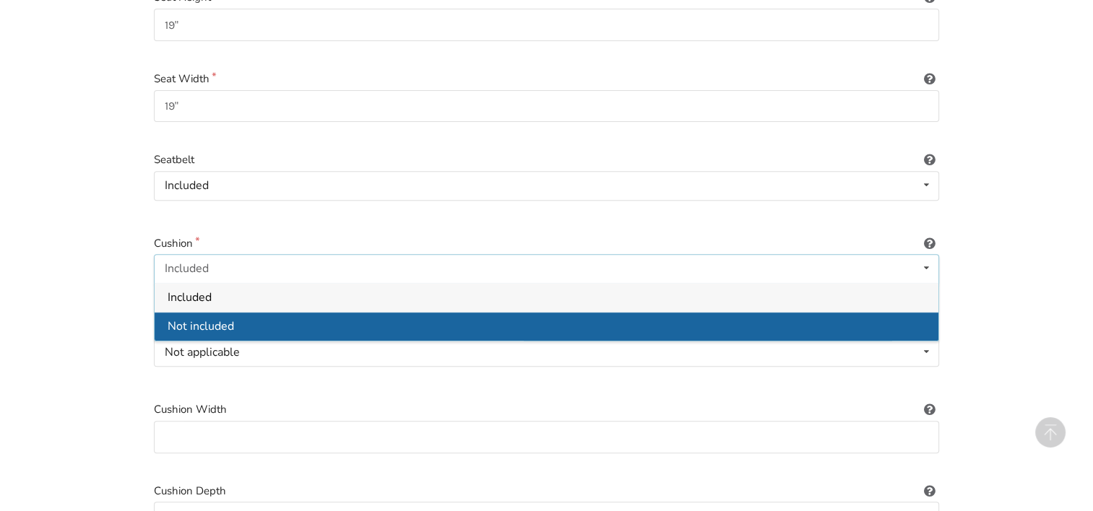
click at [264, 312] on div "Not included" at bounding box center [547, 326] width 784 height 29
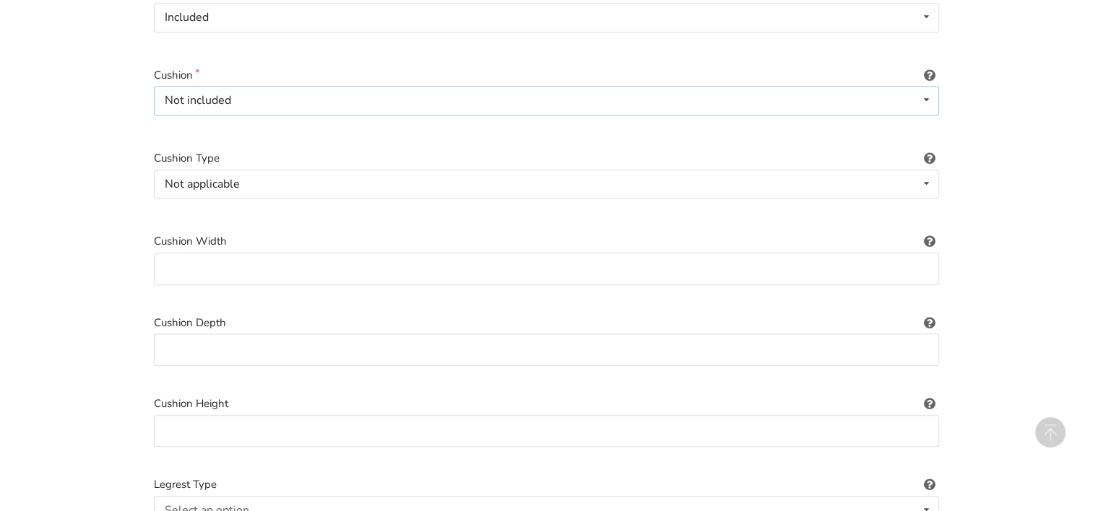
scroll to position [709, 0]
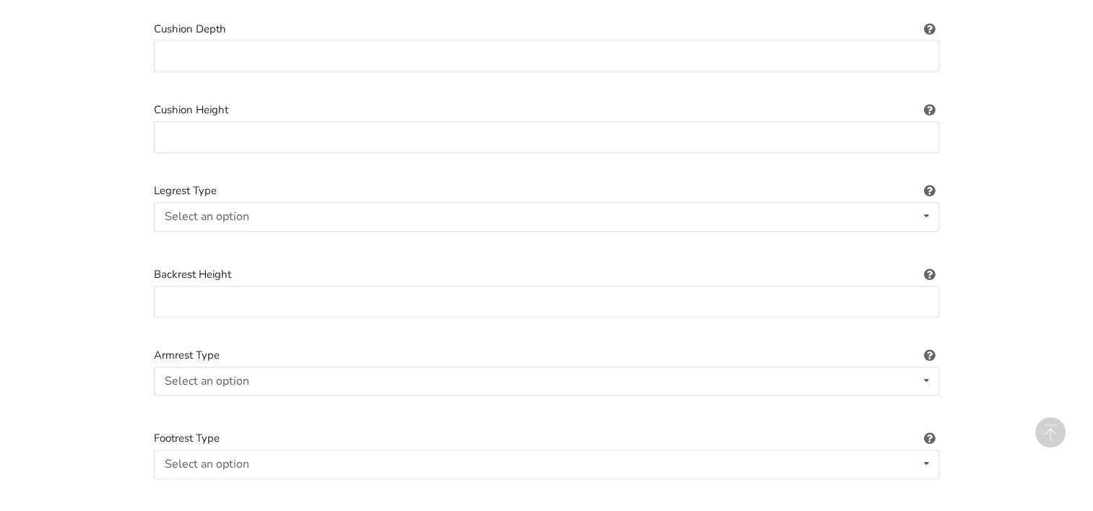
scroll to position [1003, 0]
click at [925, 368] on icon at bounding box center [926, 381] width 21 height 27
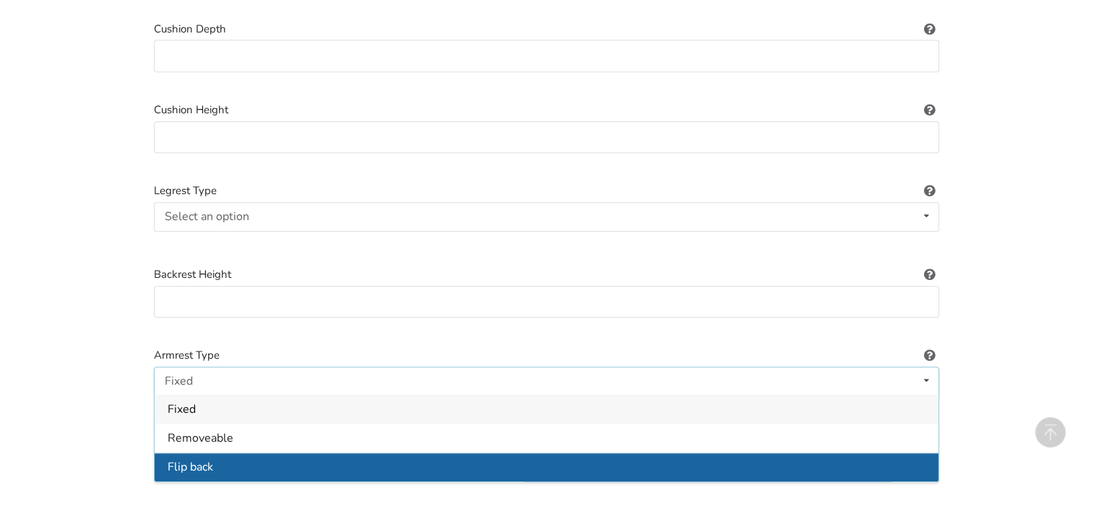
click at [194, 460] on div "Flip back" at bounding box center [547, 467] width 784 height 29
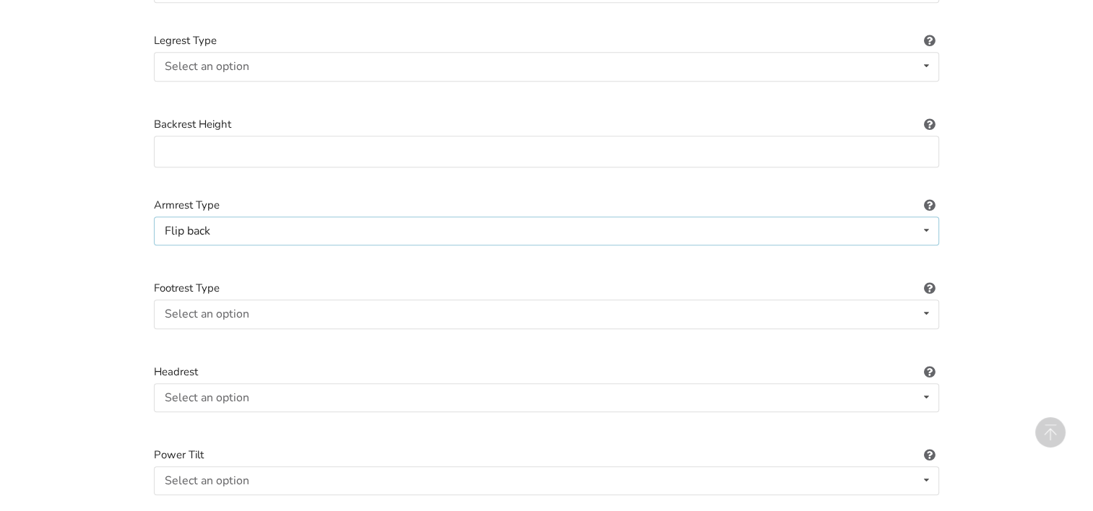
scroll to position [1154, 0]
click at [930, 300] on icon at bounding box center [926, 313] width 21 height 27
click at [174, 334] on span "Standard" at bounding box center [191, 342] width 47 height 16
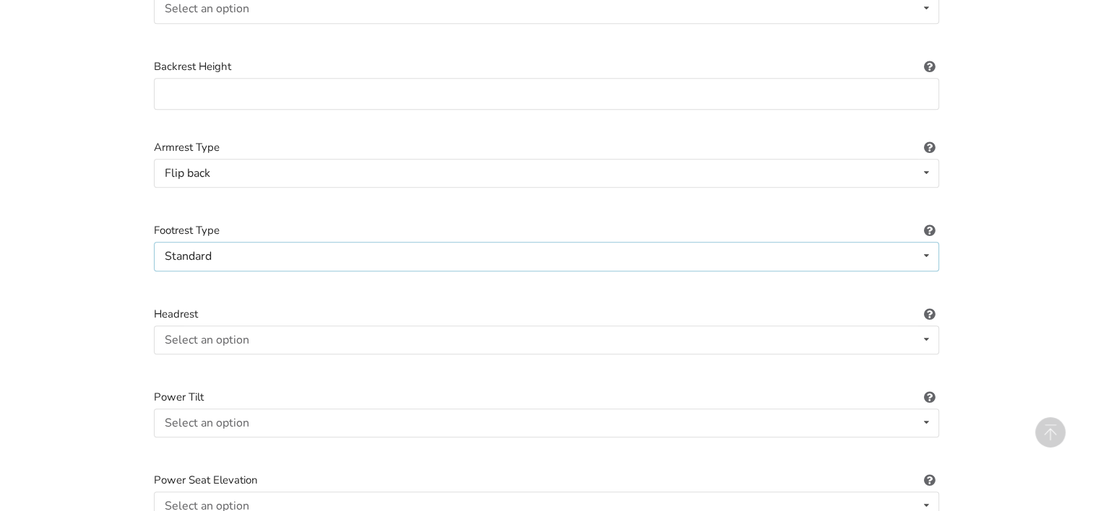
scroll to position [1211, 0]
click at [927, 327] on icon at bounding box center [926, 340] width 21 height 27
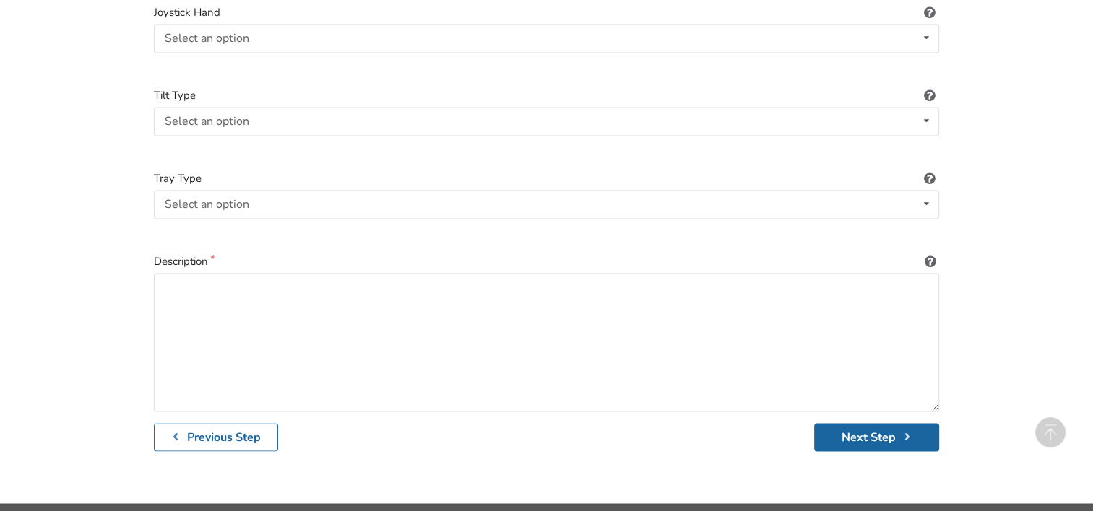
scroll to position [2098, 0]
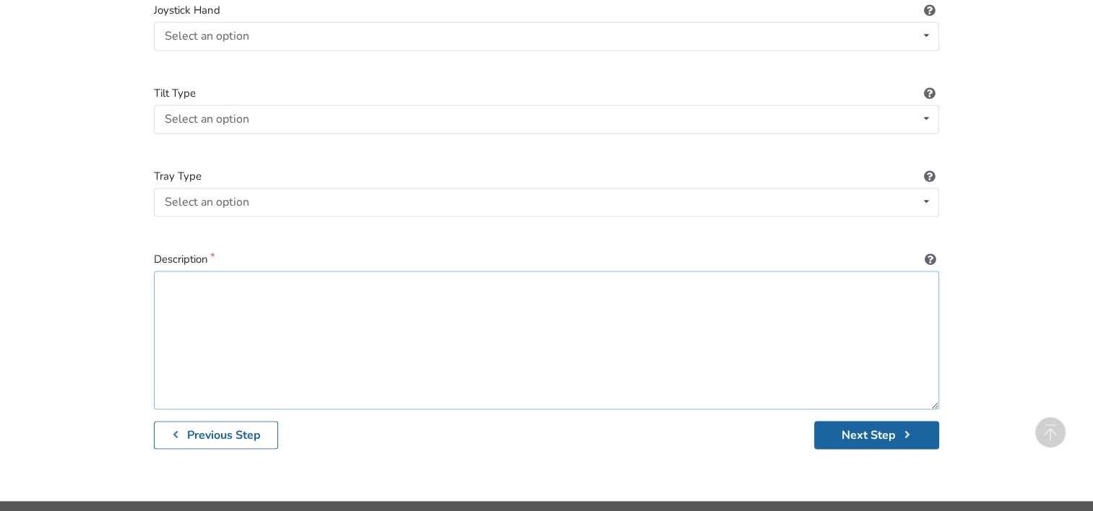
click at [176, 271] on textarea at bounding box center [546, 340] width 785 height 139
click at [834, 275] on textarea "Swing and lock footrests. Foldable back and detachable arm rests. Includes seat…" at bounding box center [546, 340] width 785 height 139
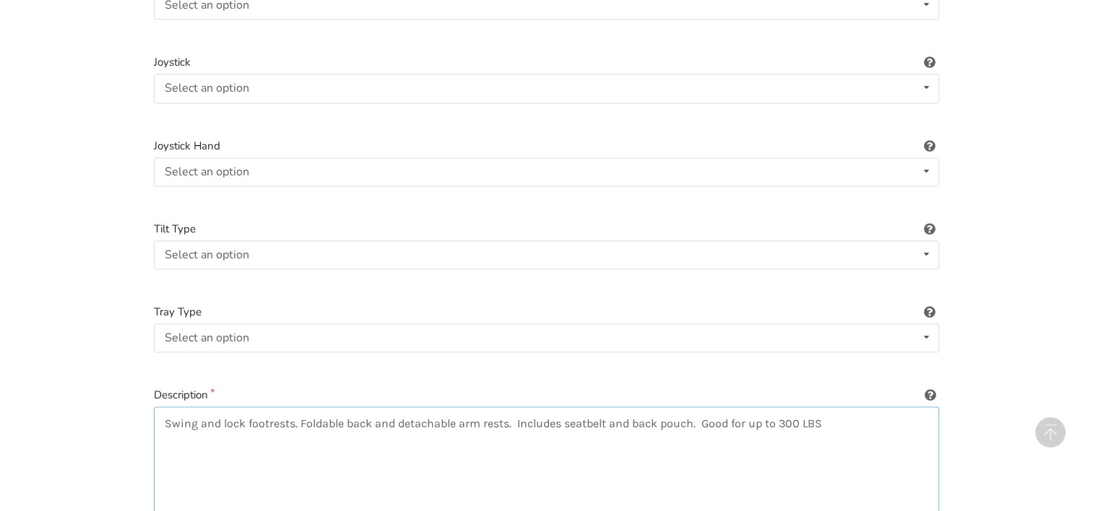
scroll to position [2115, 0]
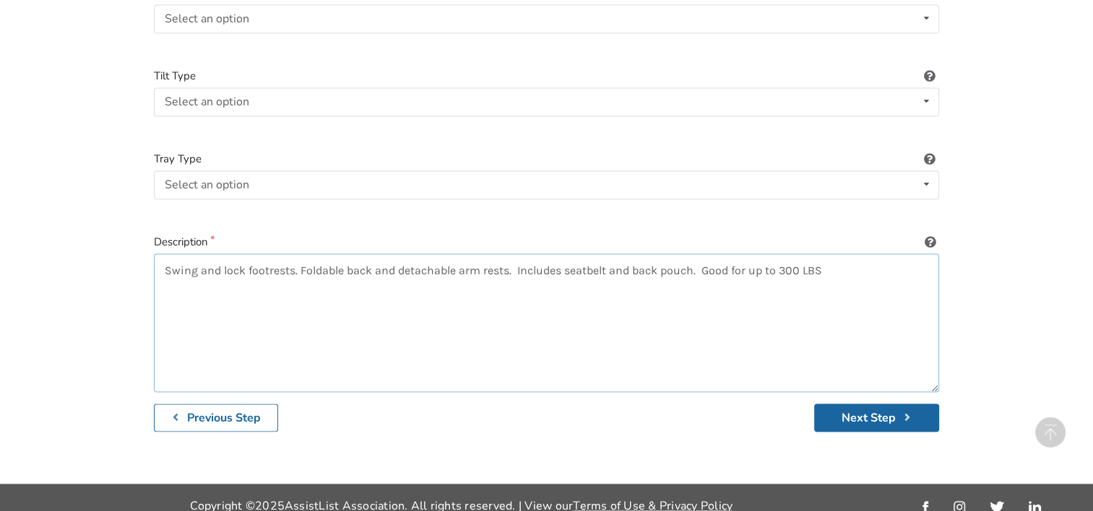
click at [163, 254] on textarea "Swing and lock footrests. Foldable back and detachable arm rests. Includes seat…" at bounding box center [546, 323] width 785 height 139
click at [270, 254] on textarea "Airgo Comfort Plus SC Premium Lightweight Transport Chair. Swing and lock footr…" at bounding box center [546, 323] width 785 height 139
click at [618, 254] on textarea "Airgo Comfort Plus XC Premium Lightweight Transport Chair. Swing and lock footr…" at bounding box center [546, 323] width 785 height 139
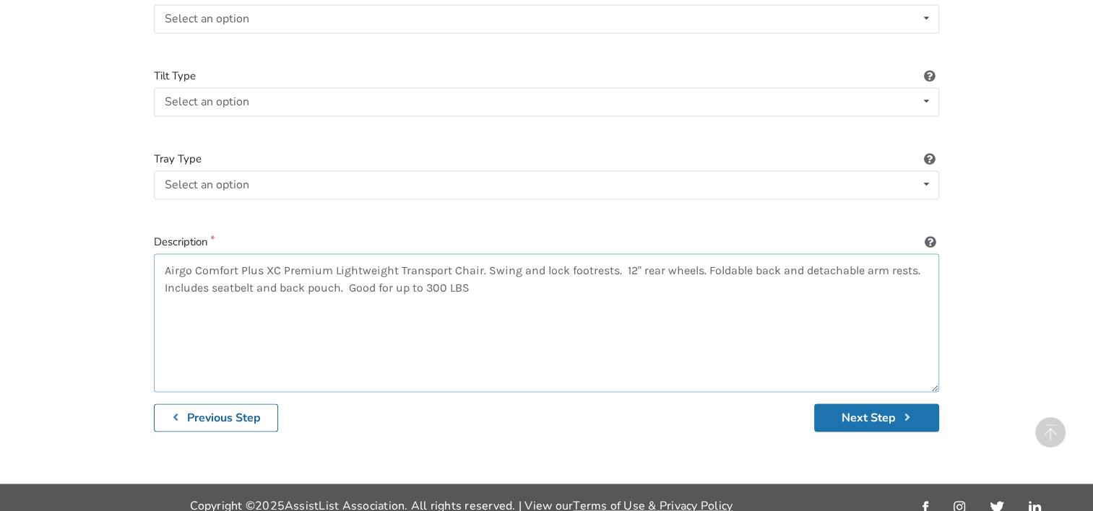
type textarea "Airgo Comfort Plus XC Premium Lightweight Transport Chair. Swing and lock footr…"
click at [889, 404] on button "Next Step" at bounding box center [876, 418] width 125 height 28
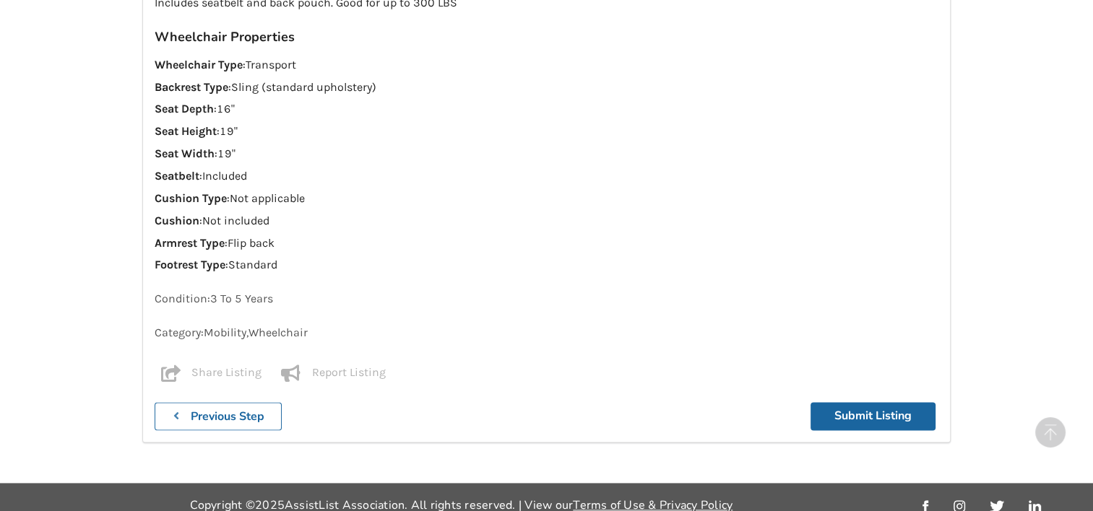
scroll to position [1841, 0]
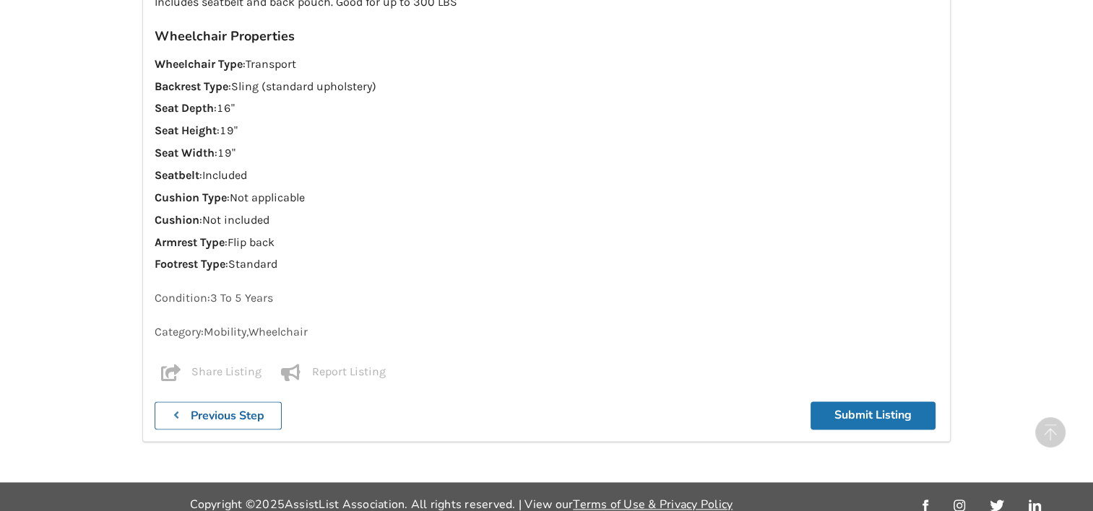
click at [870, 402] on button "Submit Listing" at bounding box center [873, 416] width 125 height 28
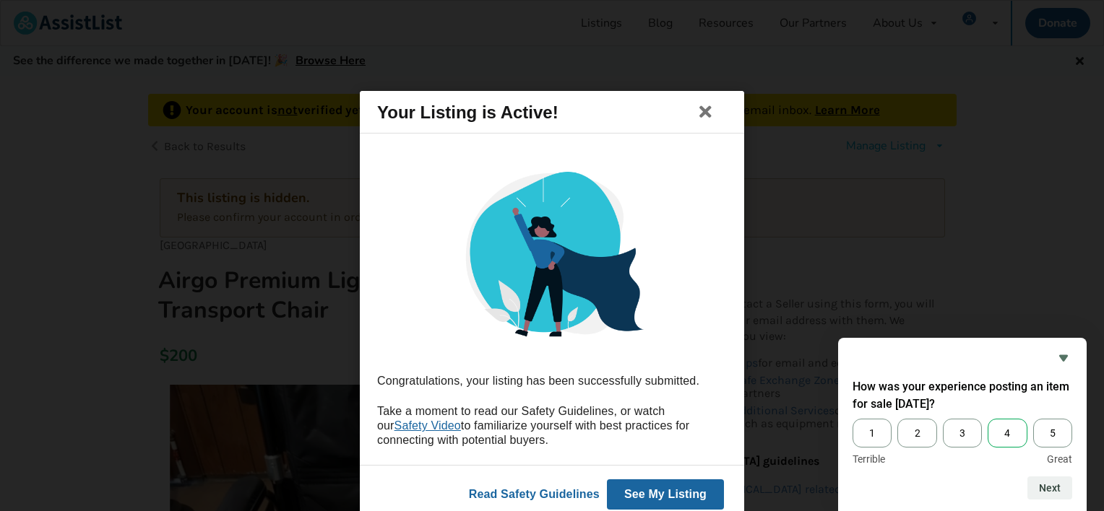
click at [1001, 433] on span "4" at bounding box center [1006, 433] width 39 height 29
click at [987, 419] on input "4" at bounding box center [987, 419] width 0 height 0
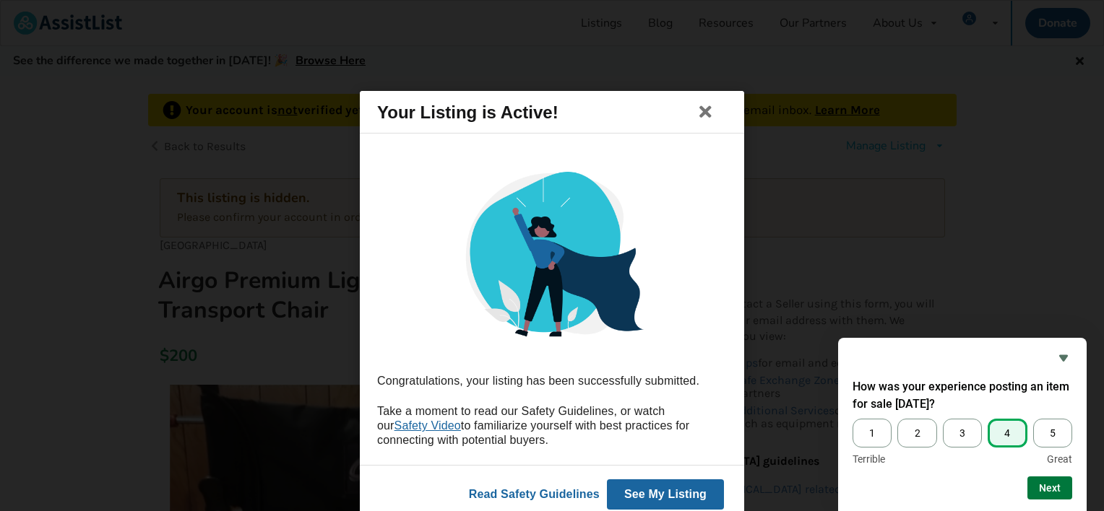
click at [1049, 493] on button "Next" at bounding box center [1049, 488] width 45 height 23
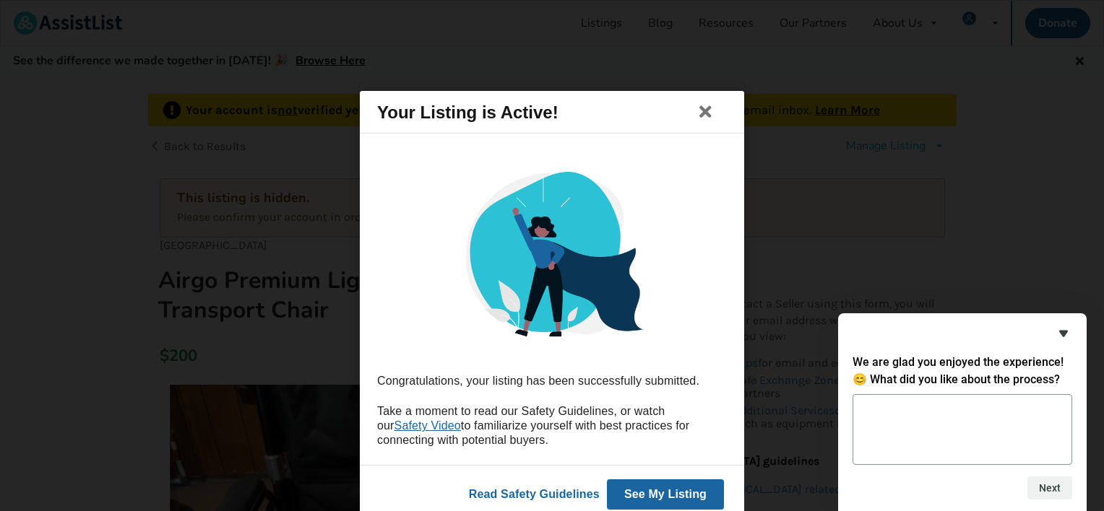
click at [1063, 332] on icon "Hide survey" at bounding box center [1063, 334] width 9 height 7
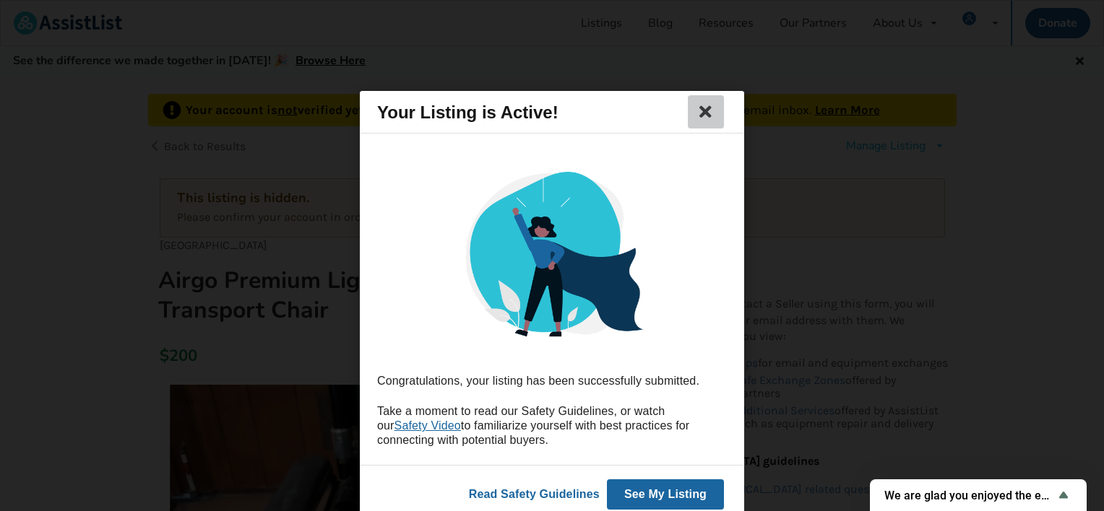
click at [705, 110] on icon at bounding box center [706, 111] width 20 height 17
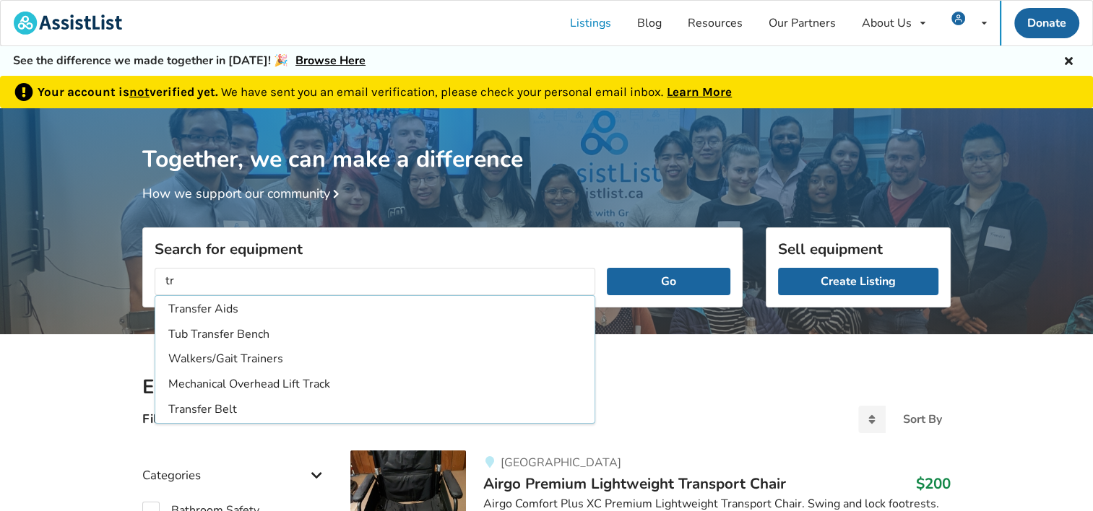
type input "t"
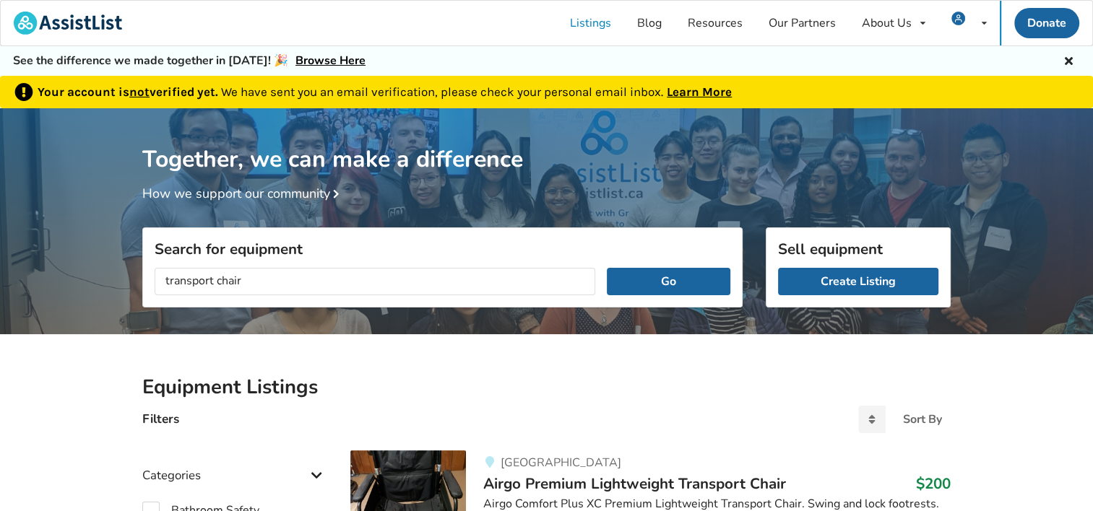
type input "transport chair"
click at [607, 268] on button "Go" at bounding box center [669, 281] width 124 height 27
